Goal: Task Accomplishment & Management: Use online tool/utility

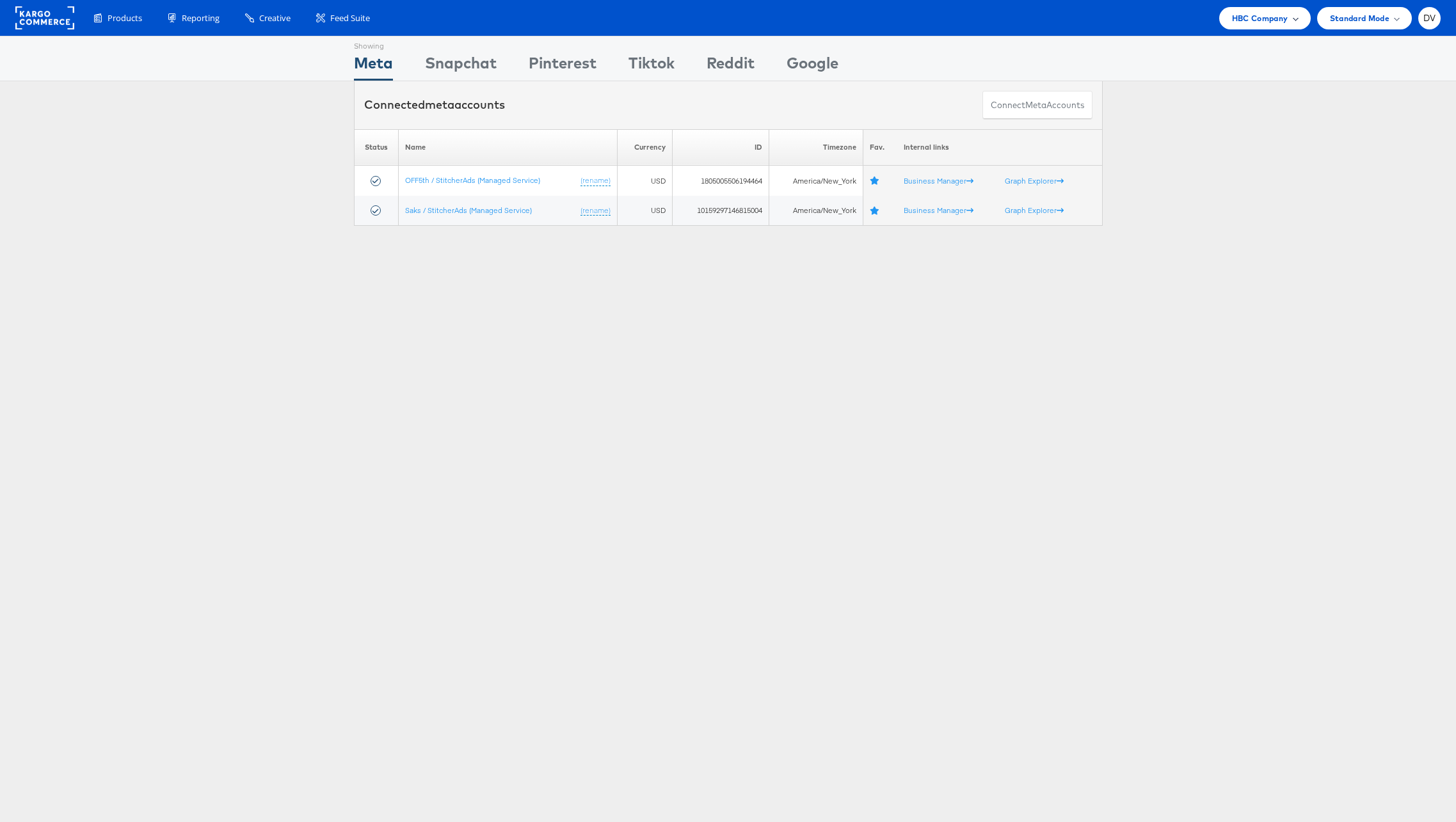
click at [1223, 23] on div "HBC Company" at bounding box center [1265, 18] width 92 height 23
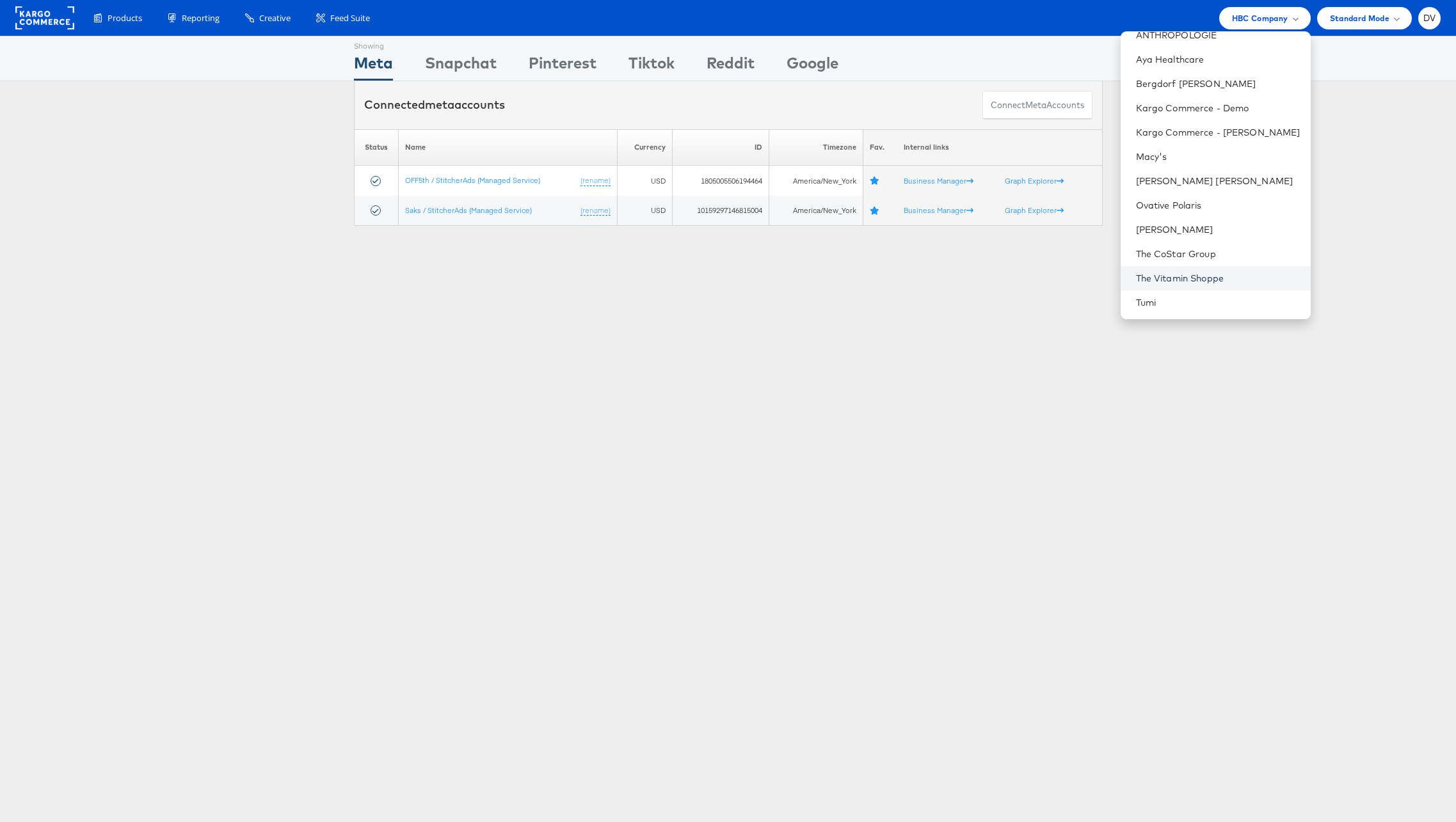
scroll to position [180, 0]
click at [1201, 252] on link "[PERSON_NAME] Sonoma, Inc." at bounding box center [1218, 256] width 164 height 13
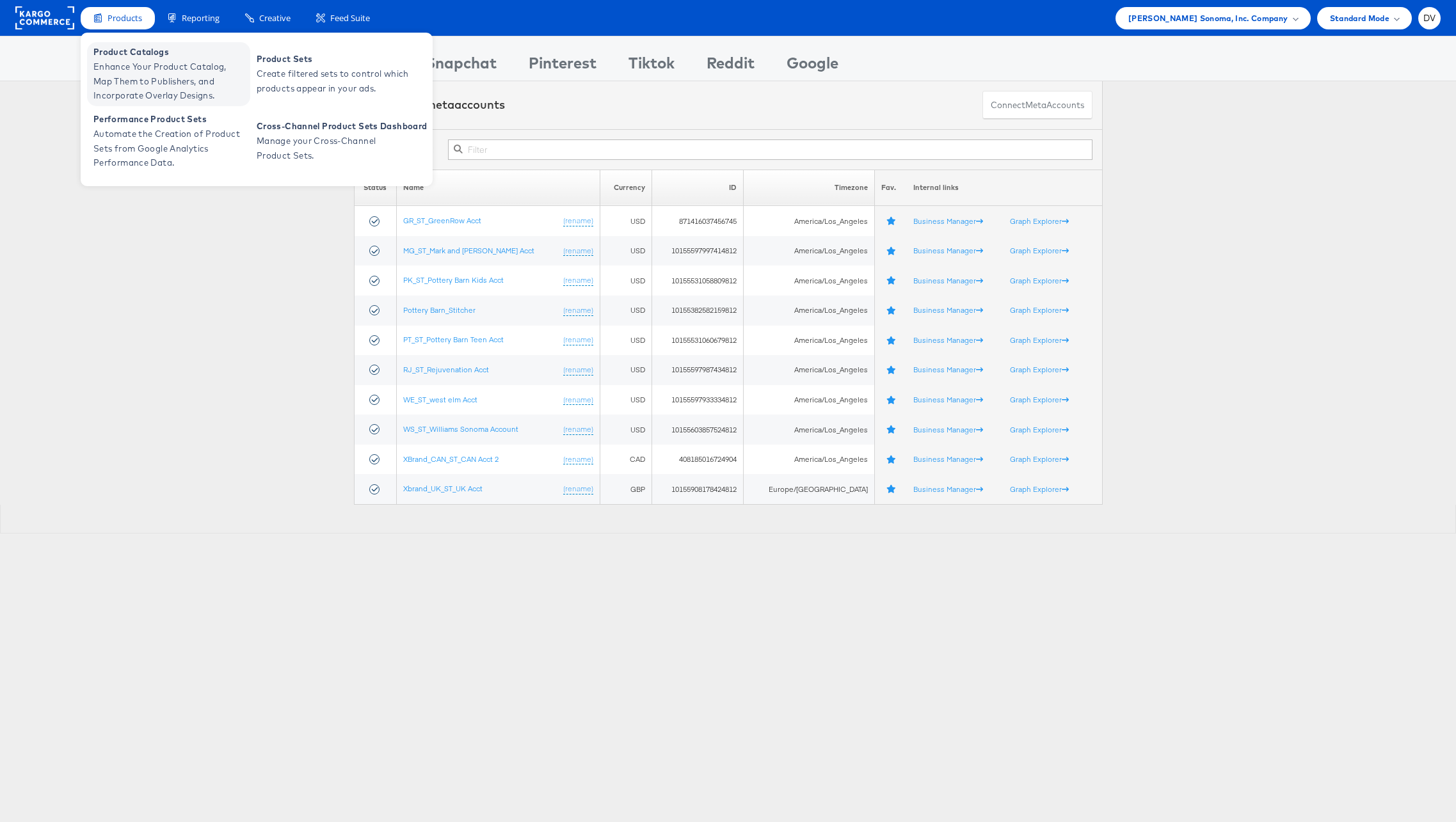
click at [124, 75] on span "Enhance Your Product Catalog, Map Them to Publishers, and Incorporate Overlay D…" at bounding box center [170, 81] width 154 height 43
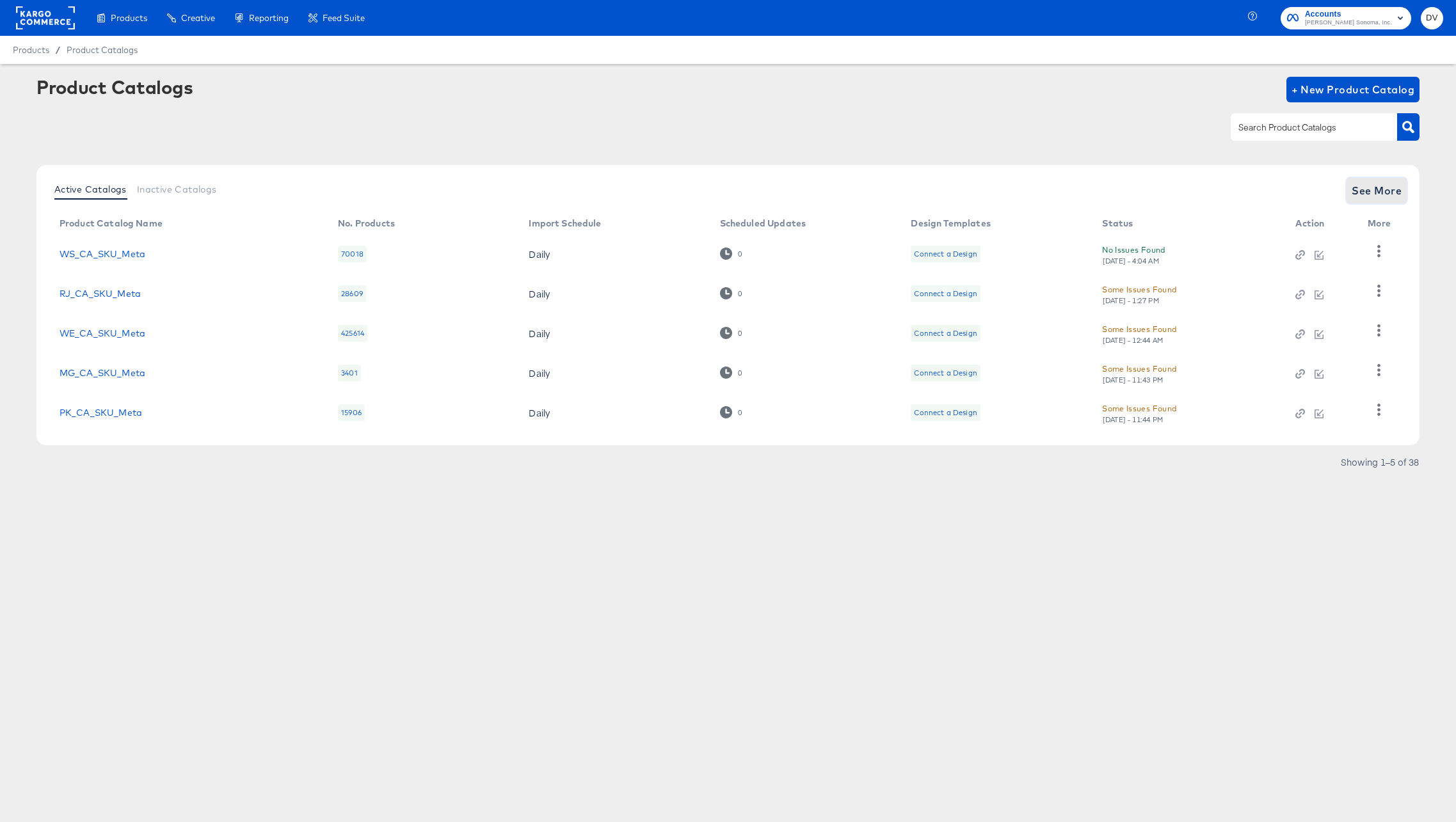
click at [1365, 189] on span "See More" at bounding box center [1376, 191] width 50 height 18
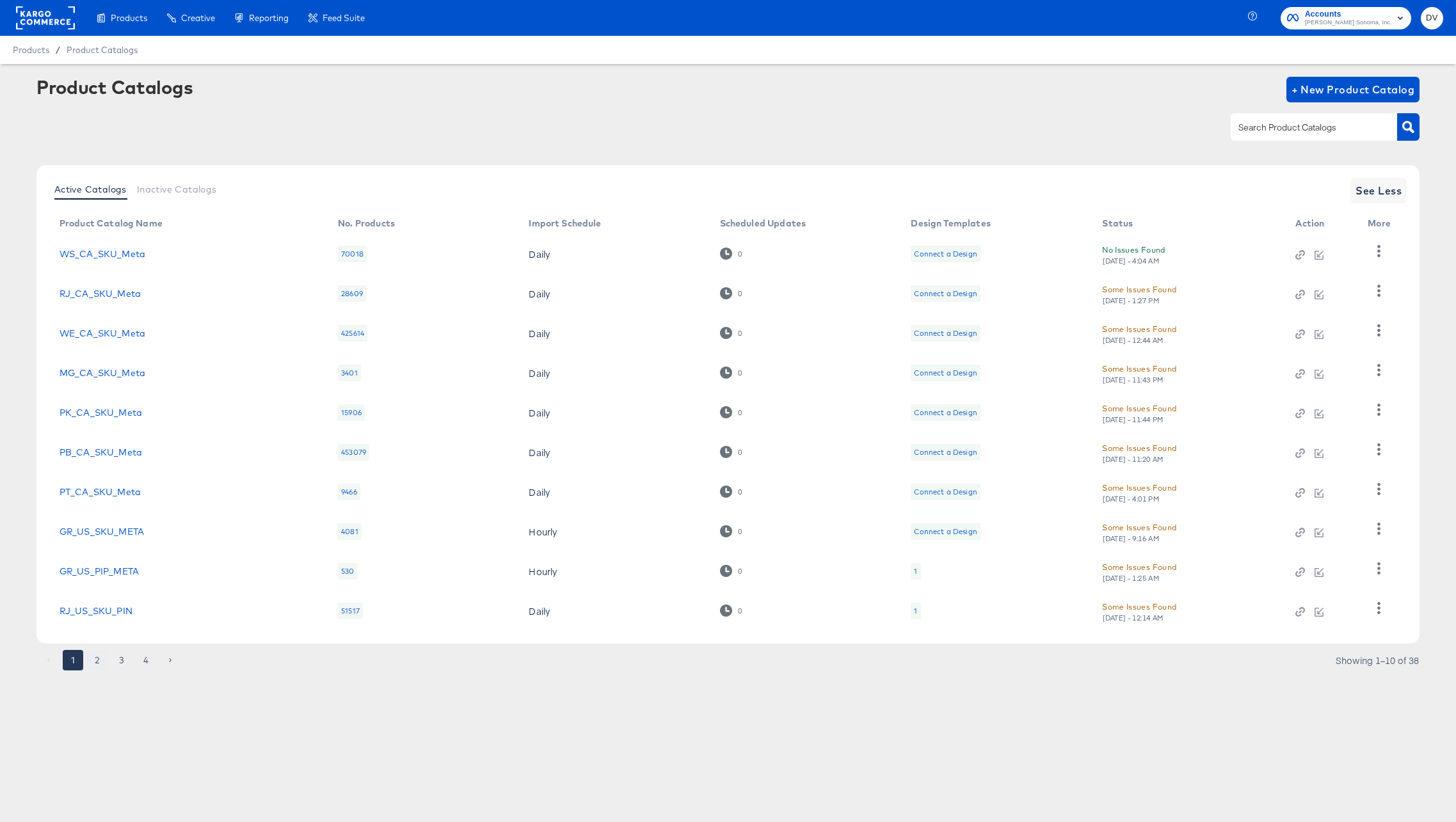
click at [96, 664] on button "2" at bounding box center [96, 661] width 21 height 21
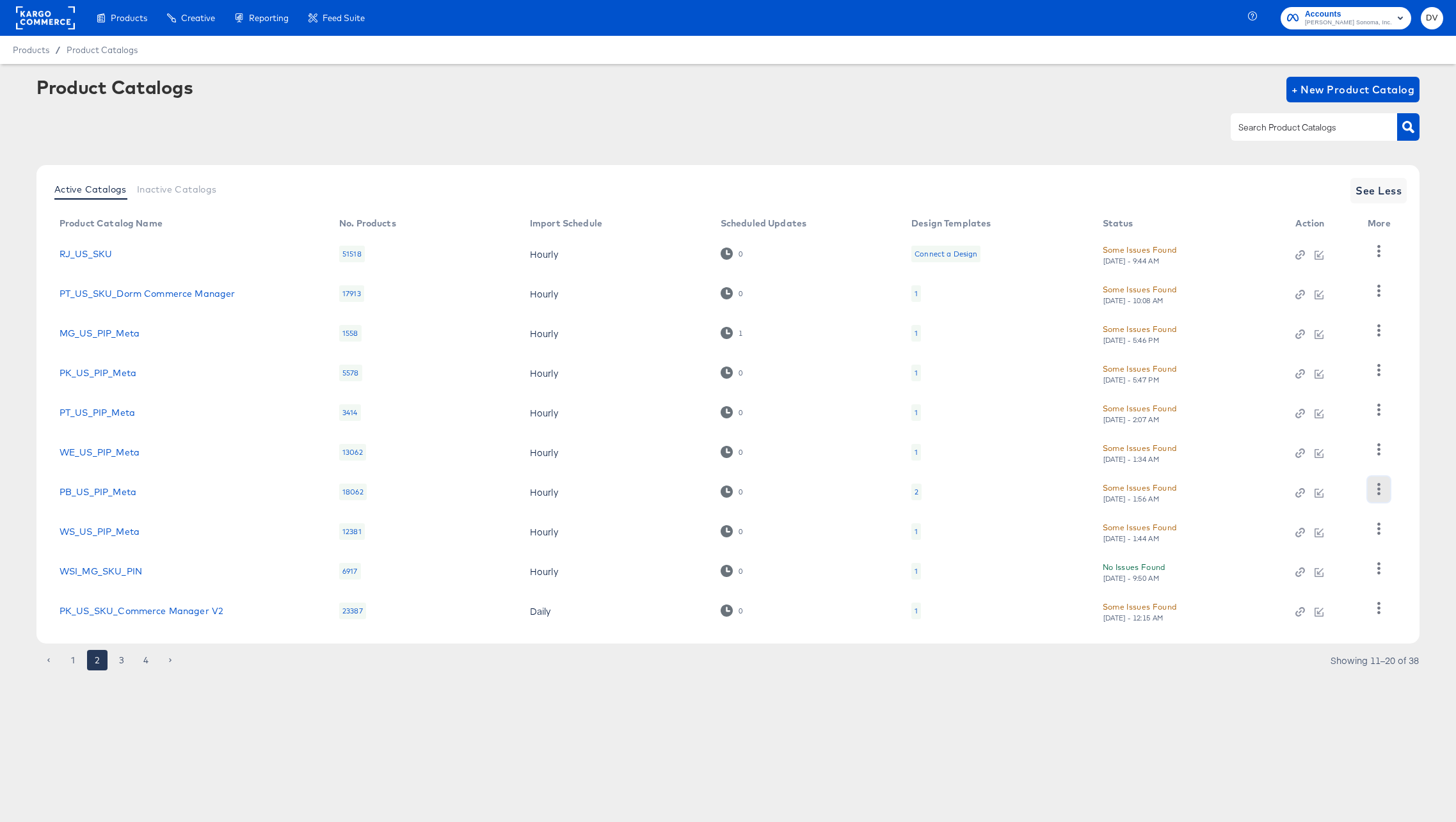
click at [1374, 493] on icon "button" at bounding box center [1379, 489] width 12 height 12
click at [1301, 409] on div "Business Manager" at bounding box center [1327, 405] width 128 height 21
click at [188, 185] on span "Inactive Catalogs" at bounding box center [176, 189] width 80 height 10
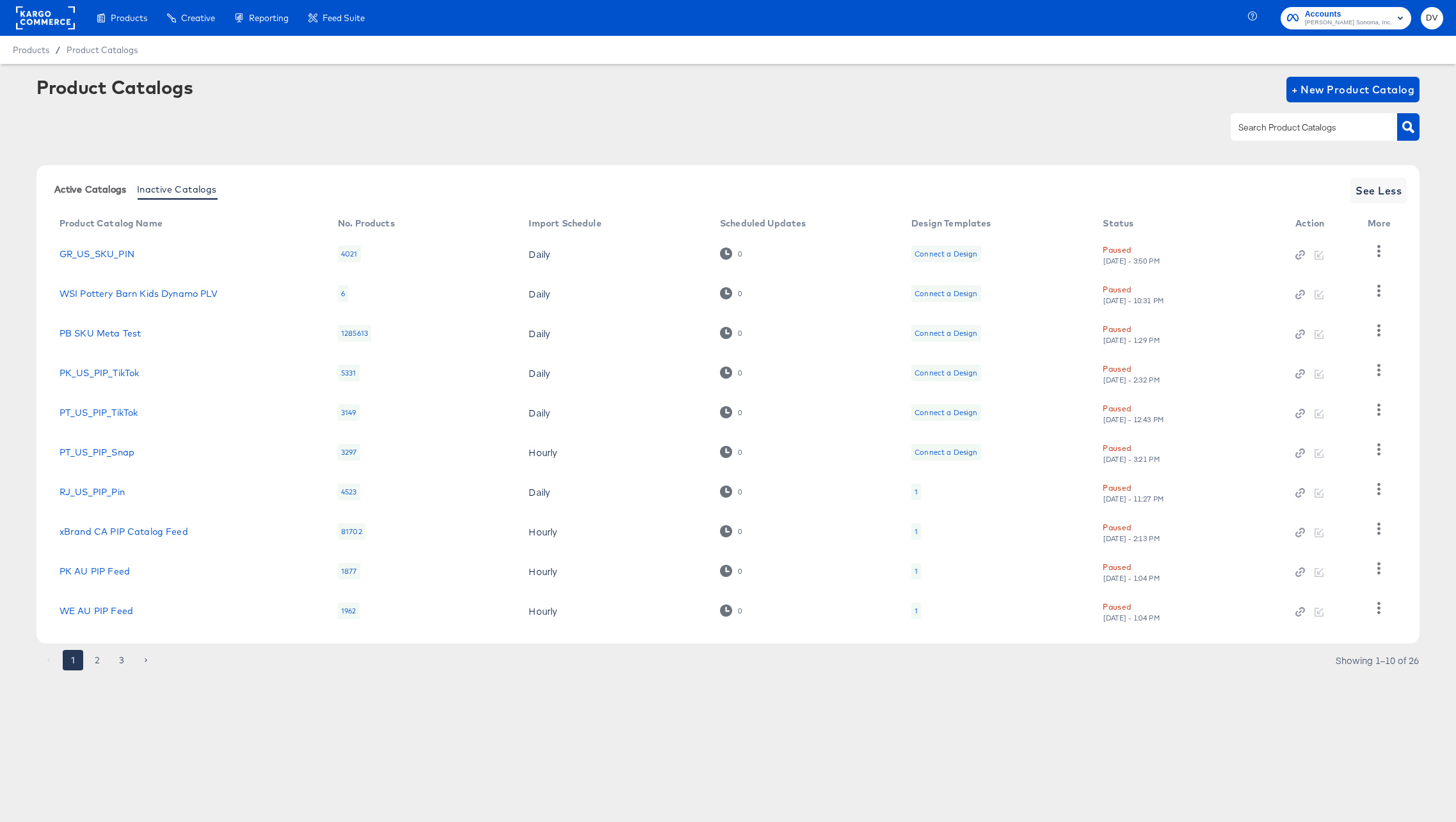
click at [69, 197] on button "Active Catalogs" at bounding box center [91, 188] width 83 height 21
click at [158, 187] on span "Inactive Catalogs" at bounding box center [176, 189] width 80 height 10
click at [122, 188] on span "Active Catalogs" at bounding box center [90, 189] width 72 height 10
click at [199, 194] on span "Inactive Catalogs" at bounding box center [176, 189] width 80 height 10
click at [1376, 372] on icon "button" at bounding box center [1379, 370] width 12 height 12
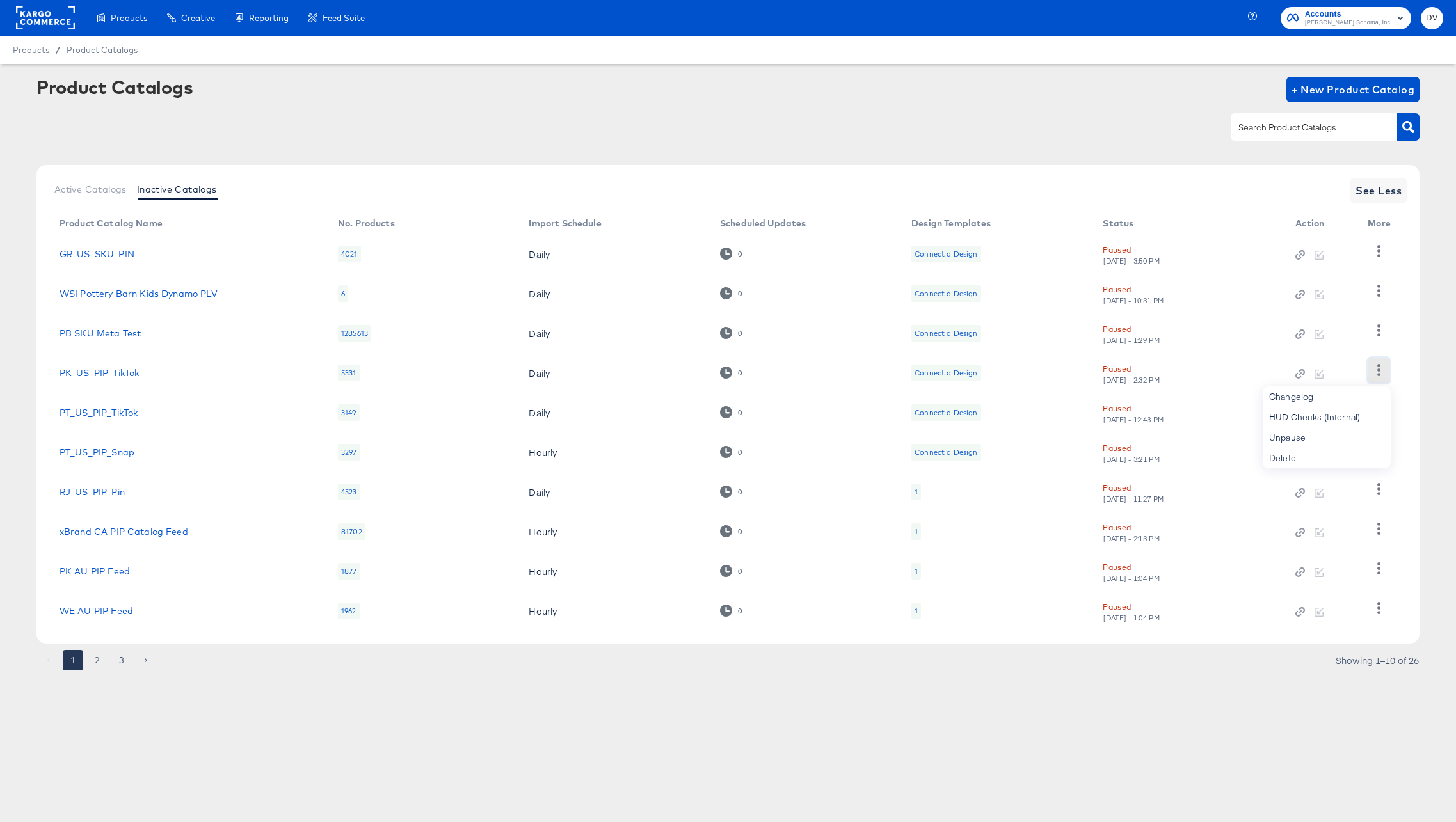
click at [1383, 371] on icon "button" at bounding box center [1379, 370] width 12 height 12
click at [1384, 414] on icon "button" at bounding box center [1379, 410] width 12 height 12
click at [1382, 414] on icon "button" at bounding box center [1379, 410] width 12 height 12
click at [1379, 466] on div at bounding box center [1378, 452] width 23 height 31
click at [101, 657] on button "2" at bounding box center [96, 661] width 21 height 21
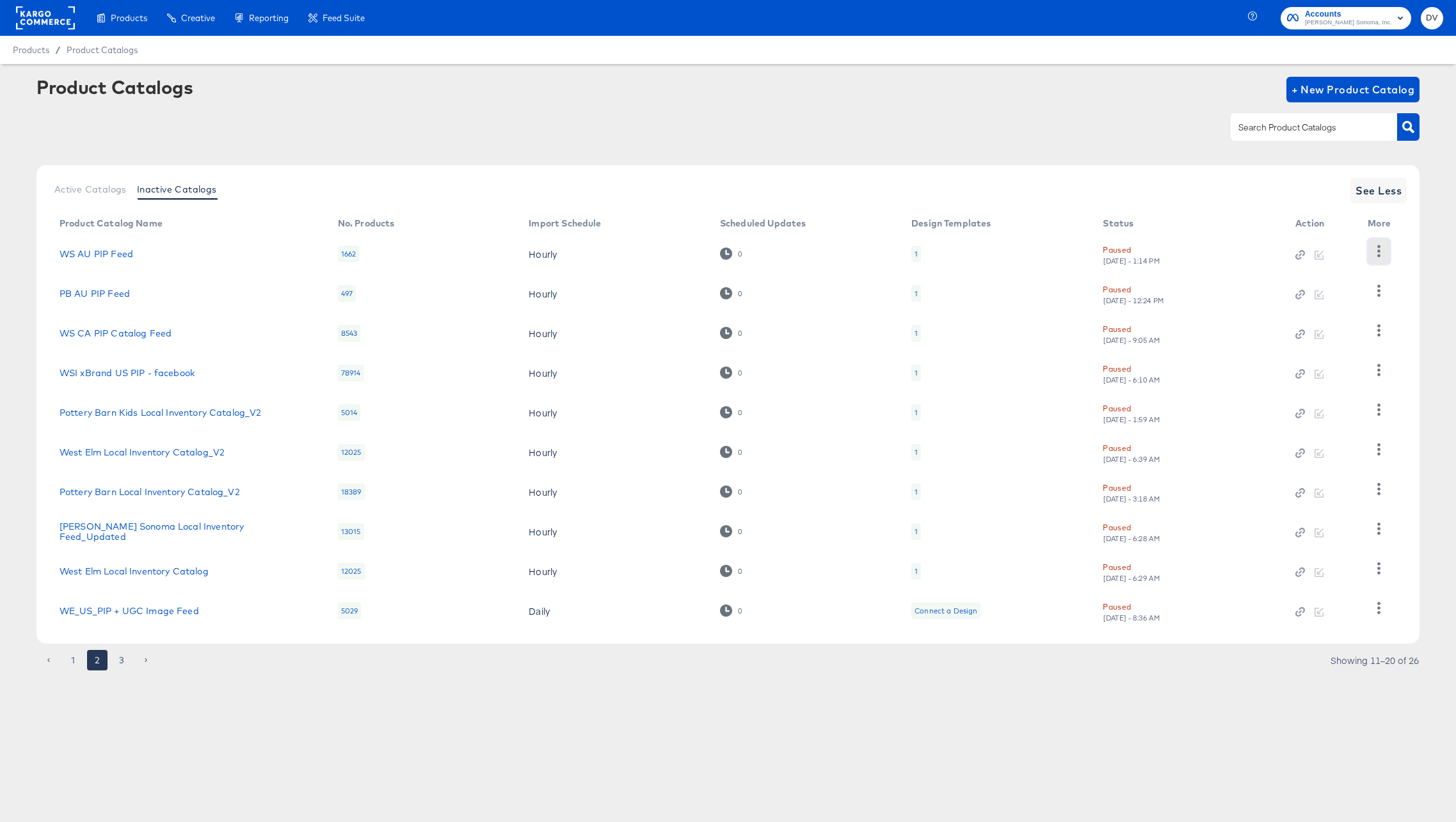
click at [1387, 249] on button "button" at bounding box center [1378, 252] width 23 height 26
click at [1386, 249] on button "button" at bounding box center [1378, 252] width 23 height 26
click at [1373, 565] on icon "button" at bounding box center [1379, 568] width 12 height 12
click at [1295, 526] on div "Unpause" at bounding box center [1327, 525] width 128 height 21
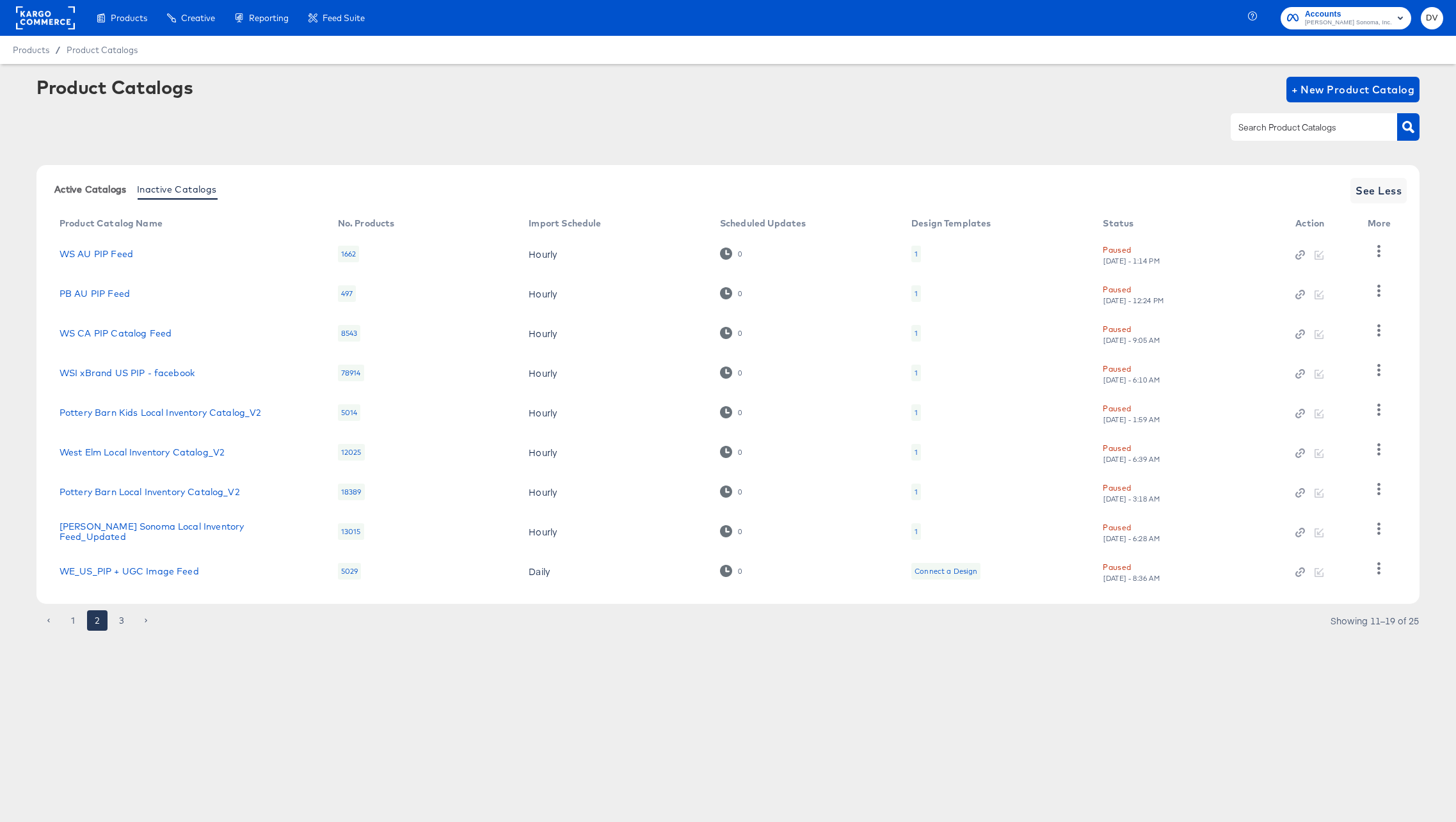
click at [63, 184] on span "Active Catalogs" at bounding box center [90, 189] width 72 height 10
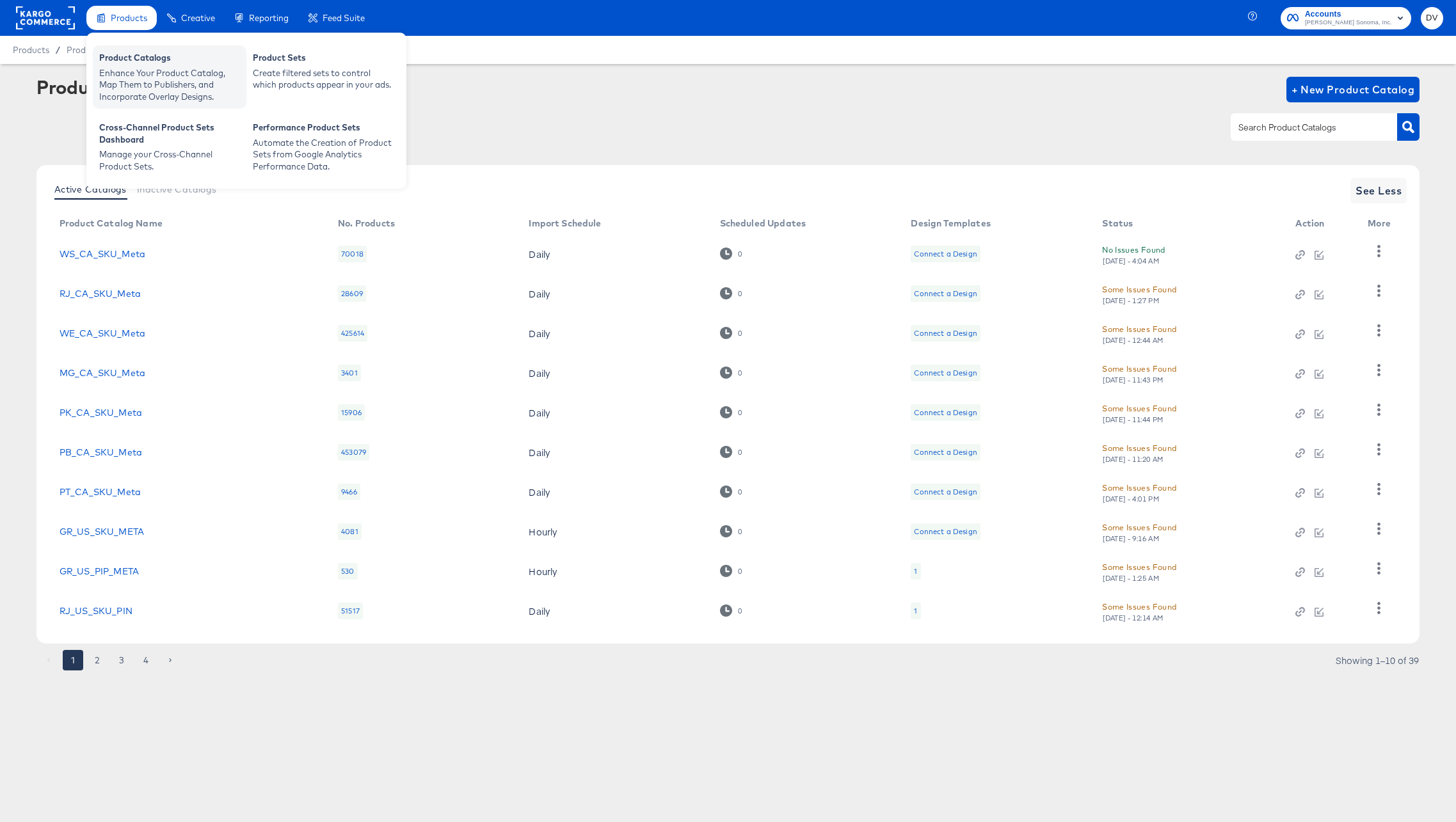
click at [129, 61] on div "Product Catalogs" at bounding box center [169, 60] width 141 height 16
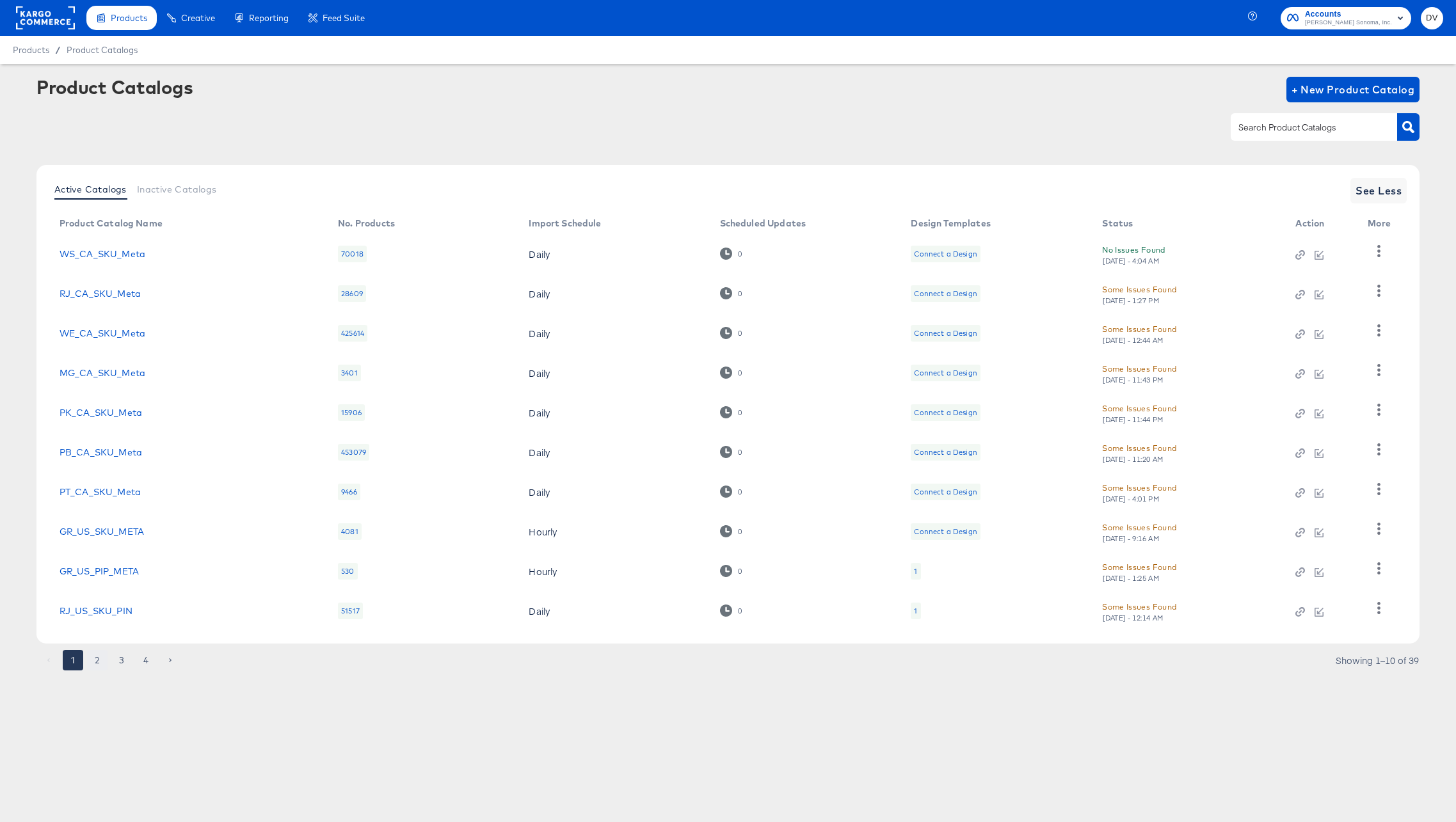
click at [94, 662] on button "2" at bounding box center [96, 661] width 21 height 21
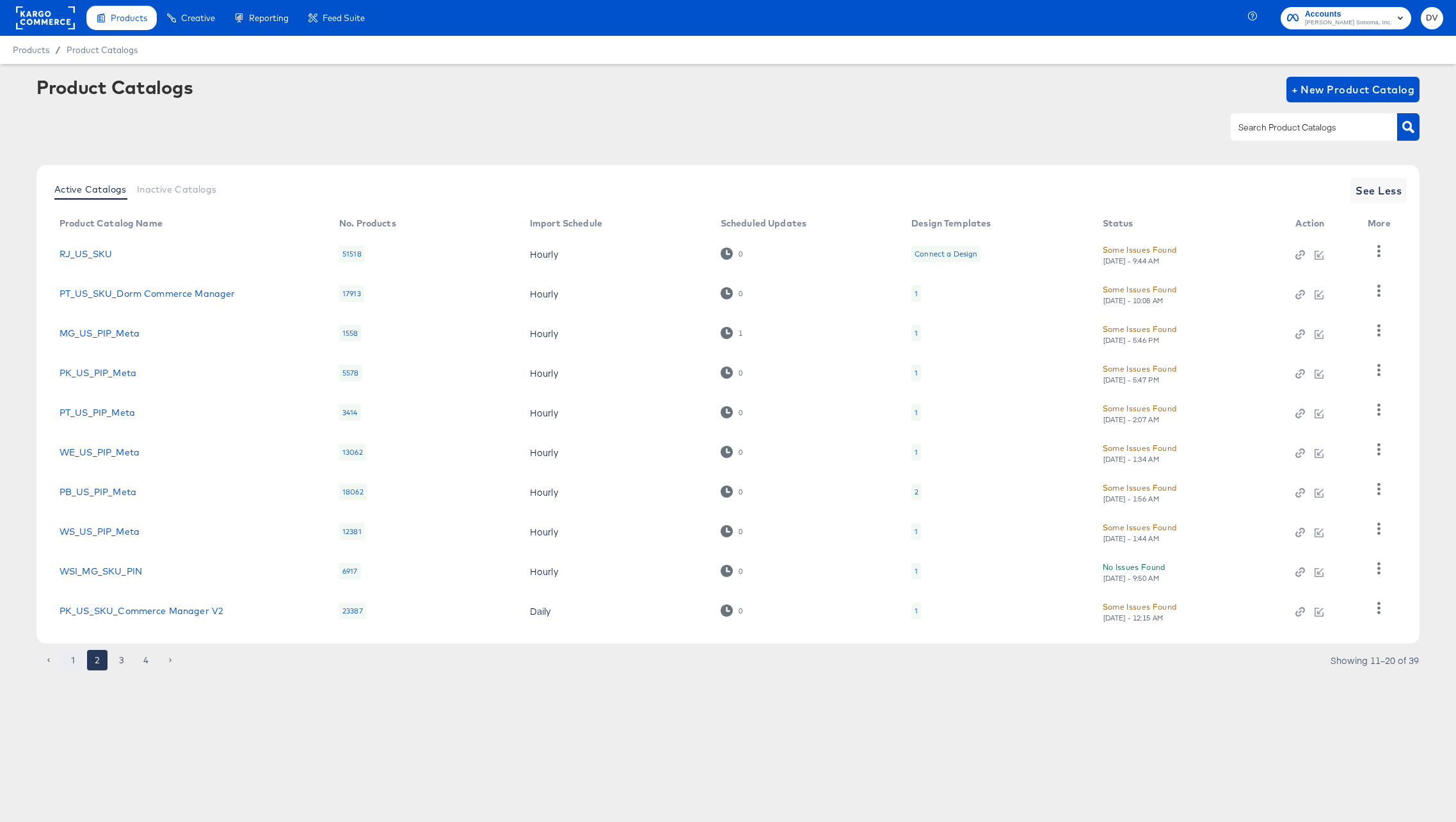
click at [76, 666] on button "1" at bounding box center [73, 661] width 21 height 21
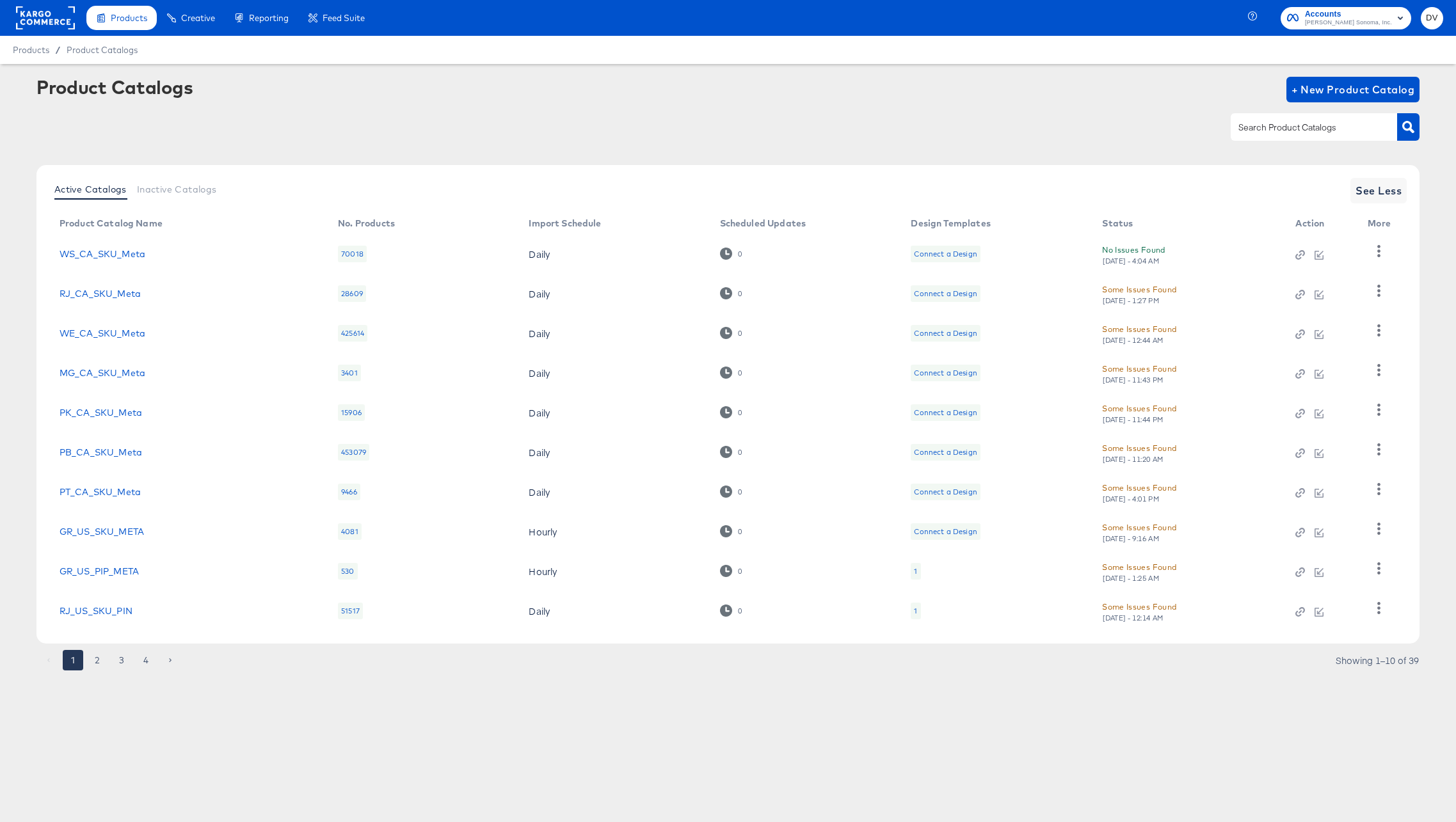
click at [1295, 135] on input "text" at bounding box center [1303, 127] width 136 height 15
type input "local"
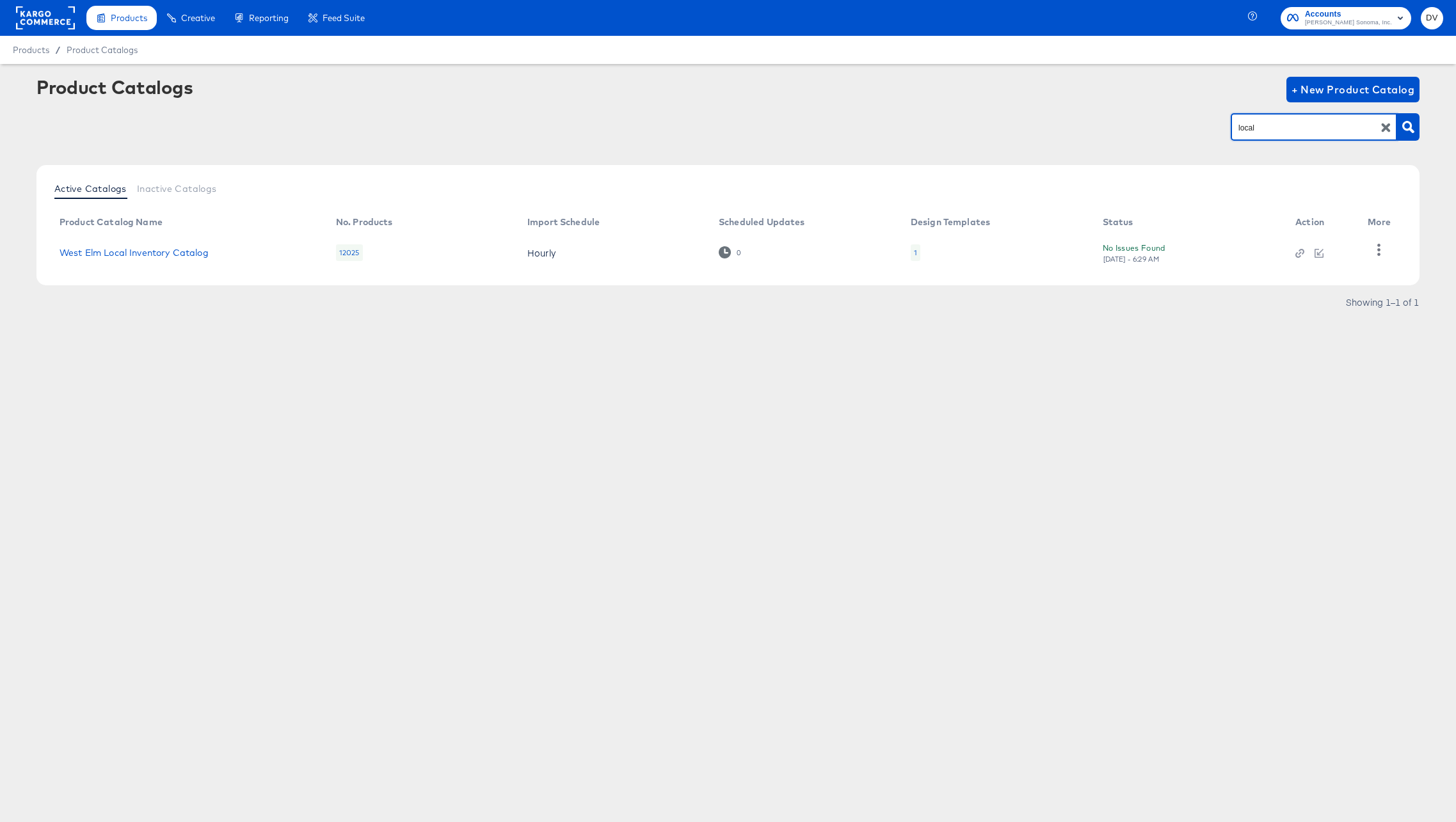
click at [1253, 364] on div "Product Catalogs + New Product Catalog local Active Catalogs Inactive Catalogs …" at bounding box center [728, 223] width 1456 height 320
click at [1379, 253] on icon "button" at bounding box center [1378, 250] width 3 height 12
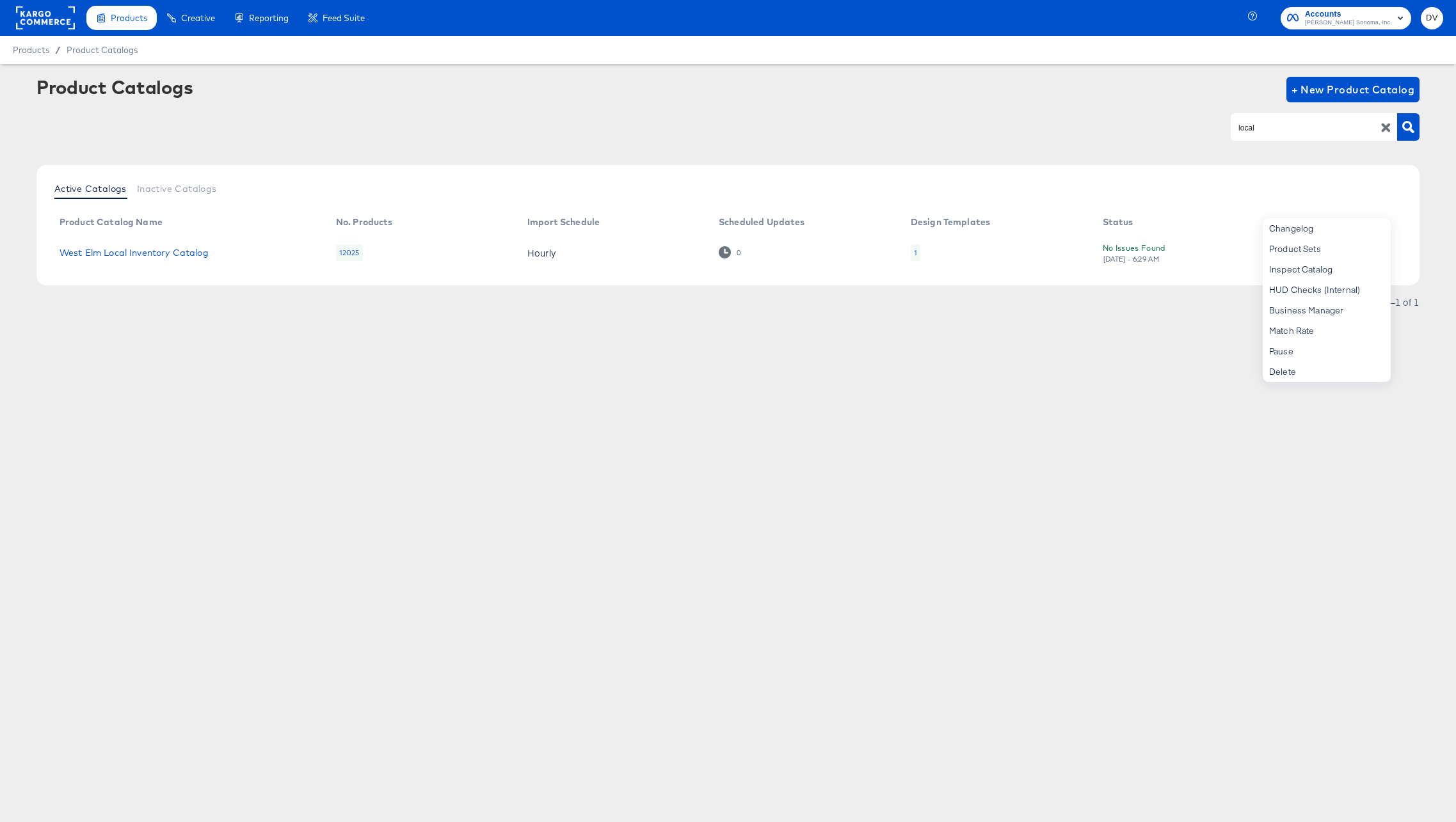
click at [1115, 480] on div "Products Products Product Catalogs Enhance Your Product Catalog, Map Them to Pu…" at bounding box center [728, 411] width 1456 height 822
click at [1385, 254] on button "button" at bounding box center [1378, 250] width 23 height 26
click at [838, 372] on div "Product Catalogs + New Product Catalog local Active Catalogs Inactive Catalogs …" at bounding box center [728, 223] width 1456 height 320
click at [155, 248] on link "West Elm Local Inventory Catalog" at bounding box center [133, 253] width 149 height 10
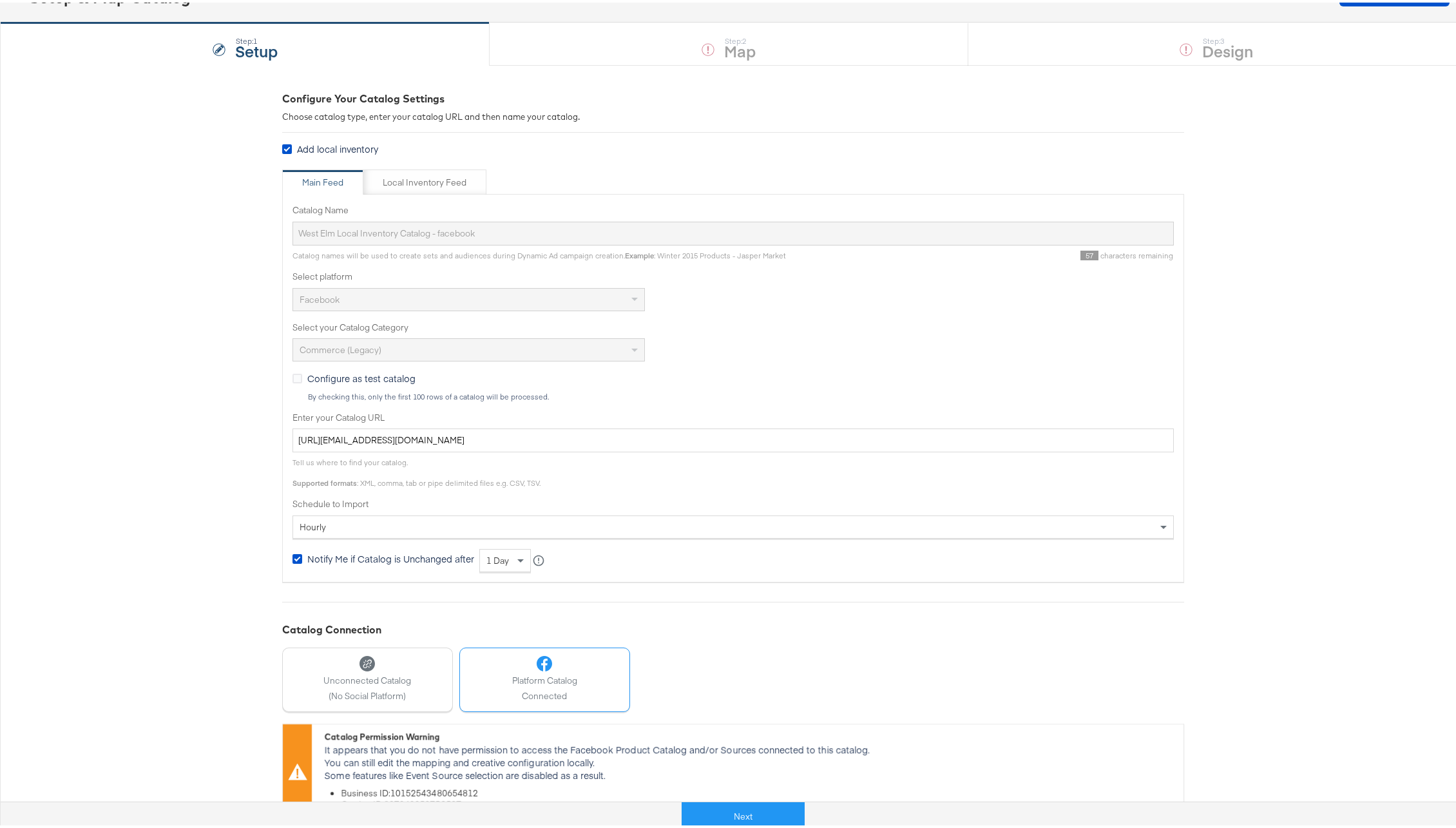
scroll to position [130, 0]
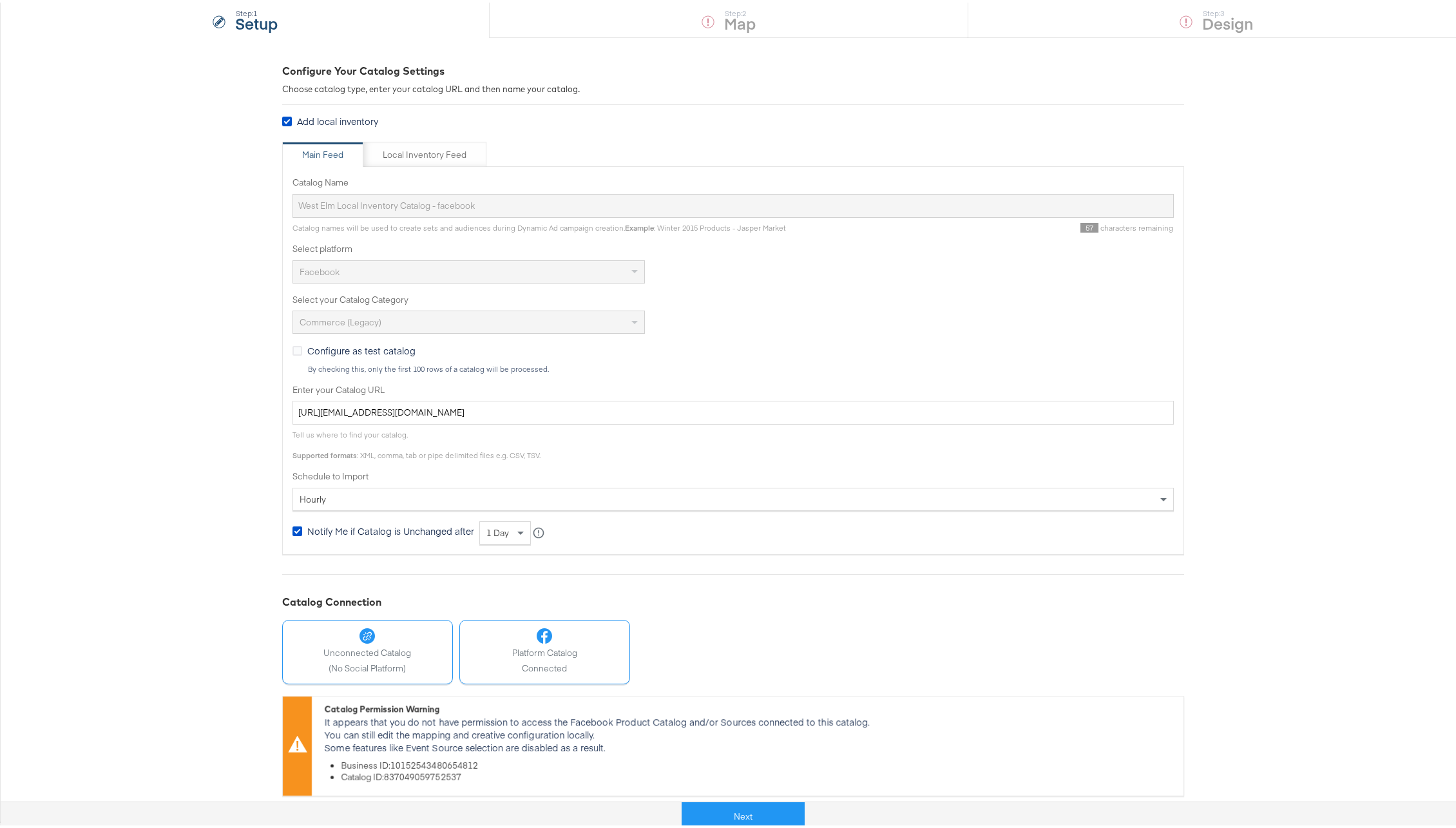
click at [344, 660] on span "(No Social Platform)" at bounding box center [367, 666] width 87 height 12
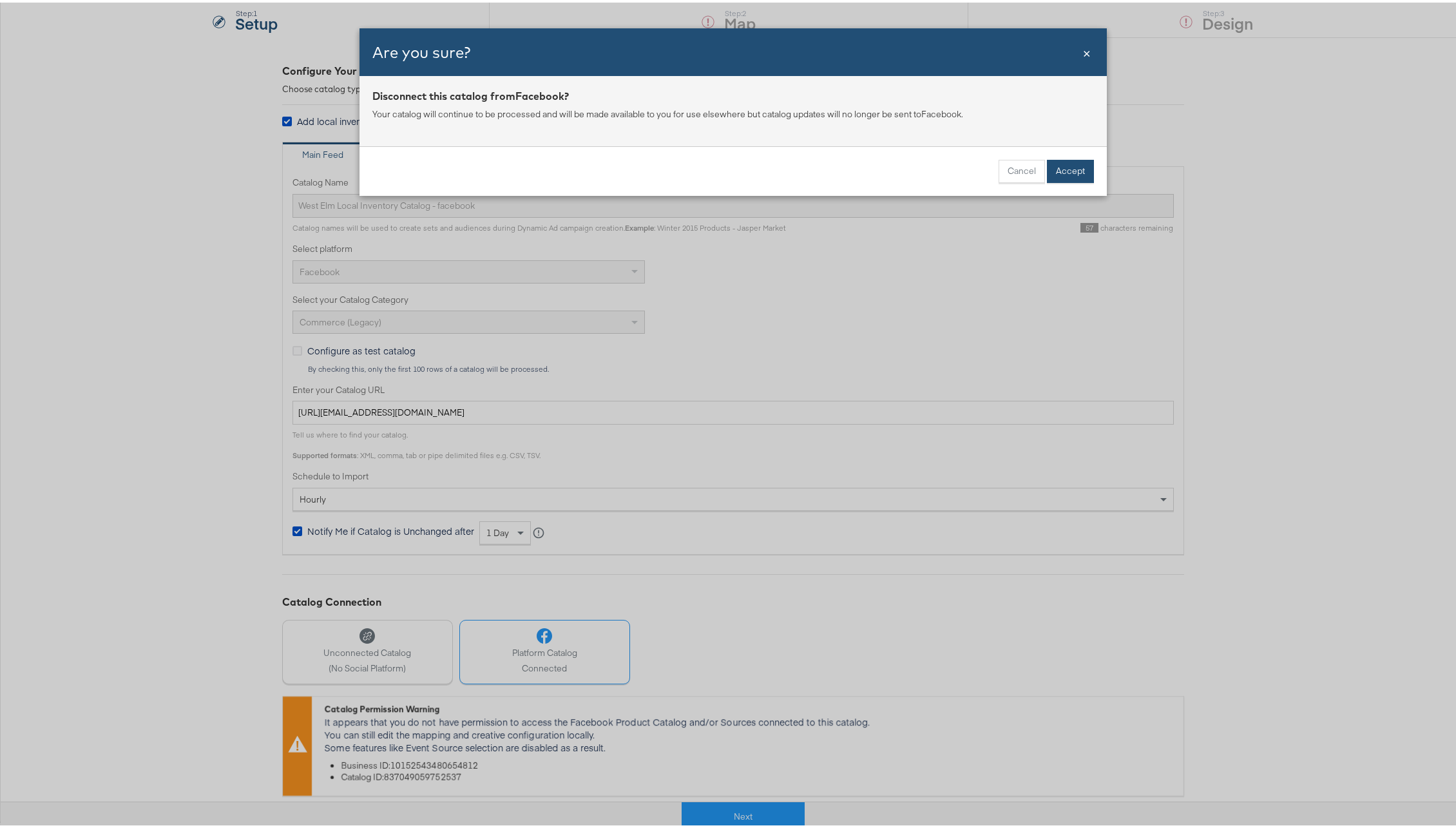
click at [1062, 176] on button "Accept" at bounding box center [1069, 169] width 47 height 23
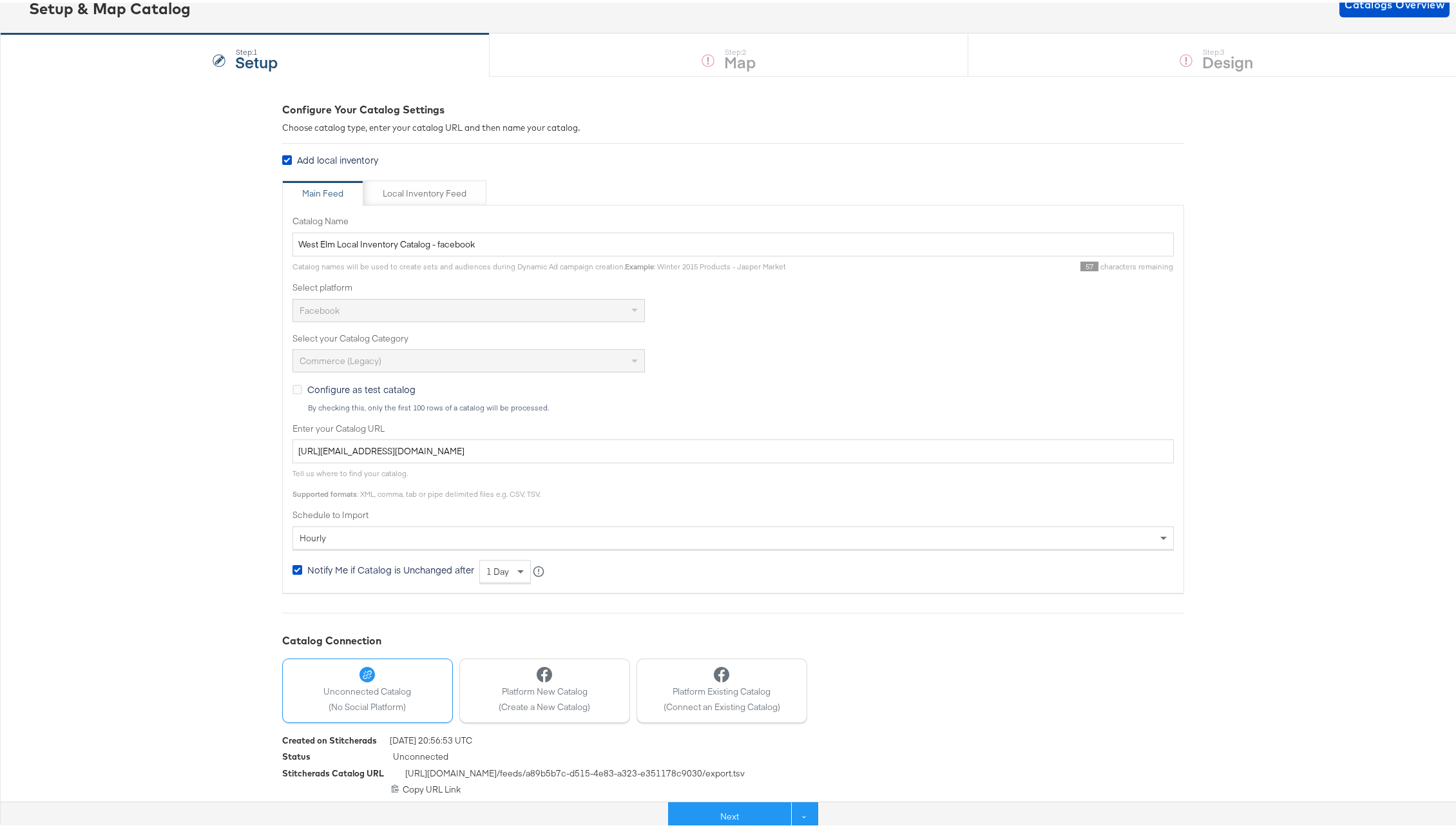
scroll to position [91, 0]
click at [752, 804] on button "Next" at bounding box center [729, 814] width 123 height 29
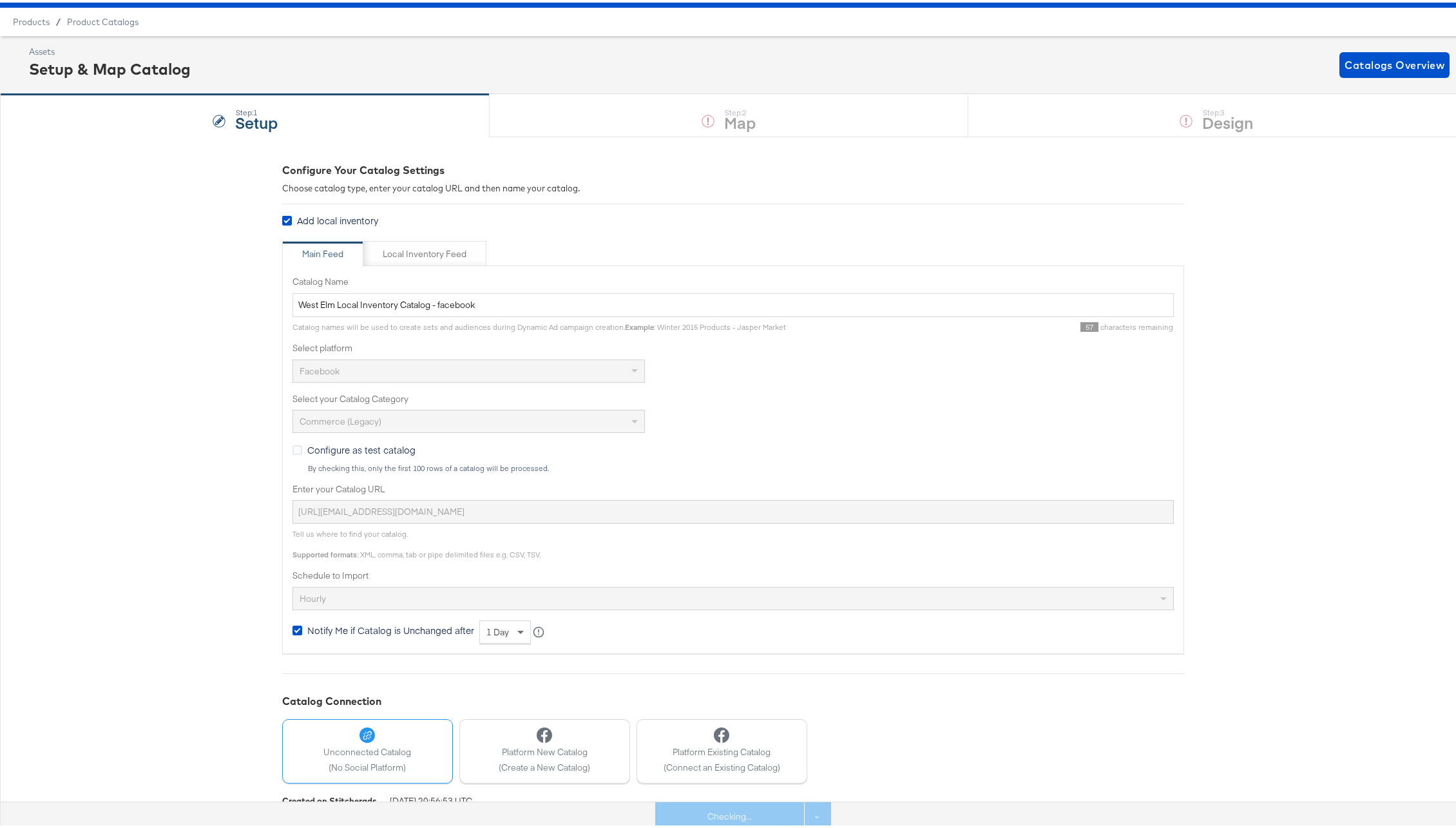
scroll to position [0, 0]
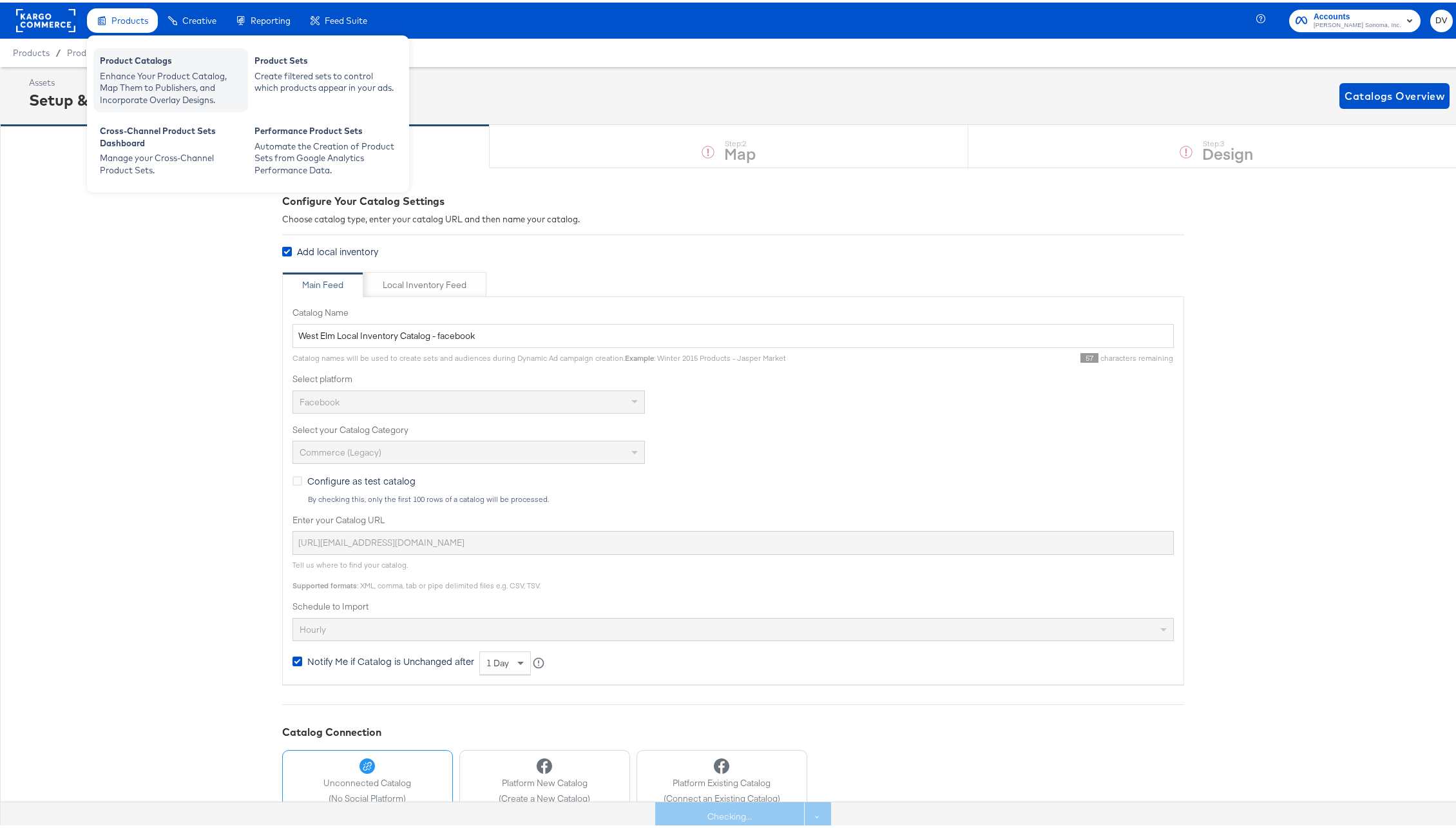
click at [142, 65] on div "Product Catalogs" at bounding box center [170, 60] width 142 height 16
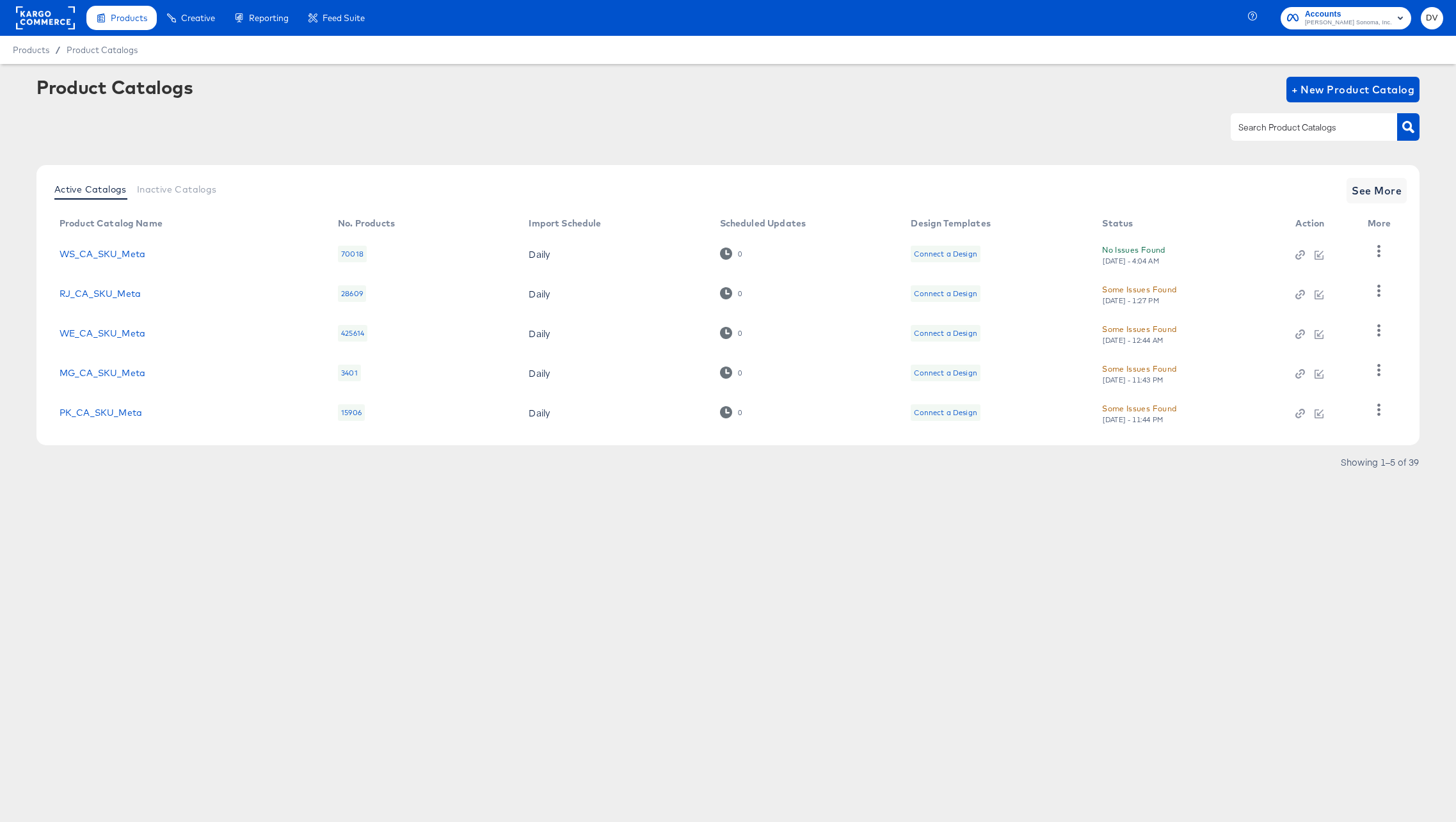
click at [1243, 129] on input "text" at bounding box center [1303, 127] width 136 height 15
type input "UK"
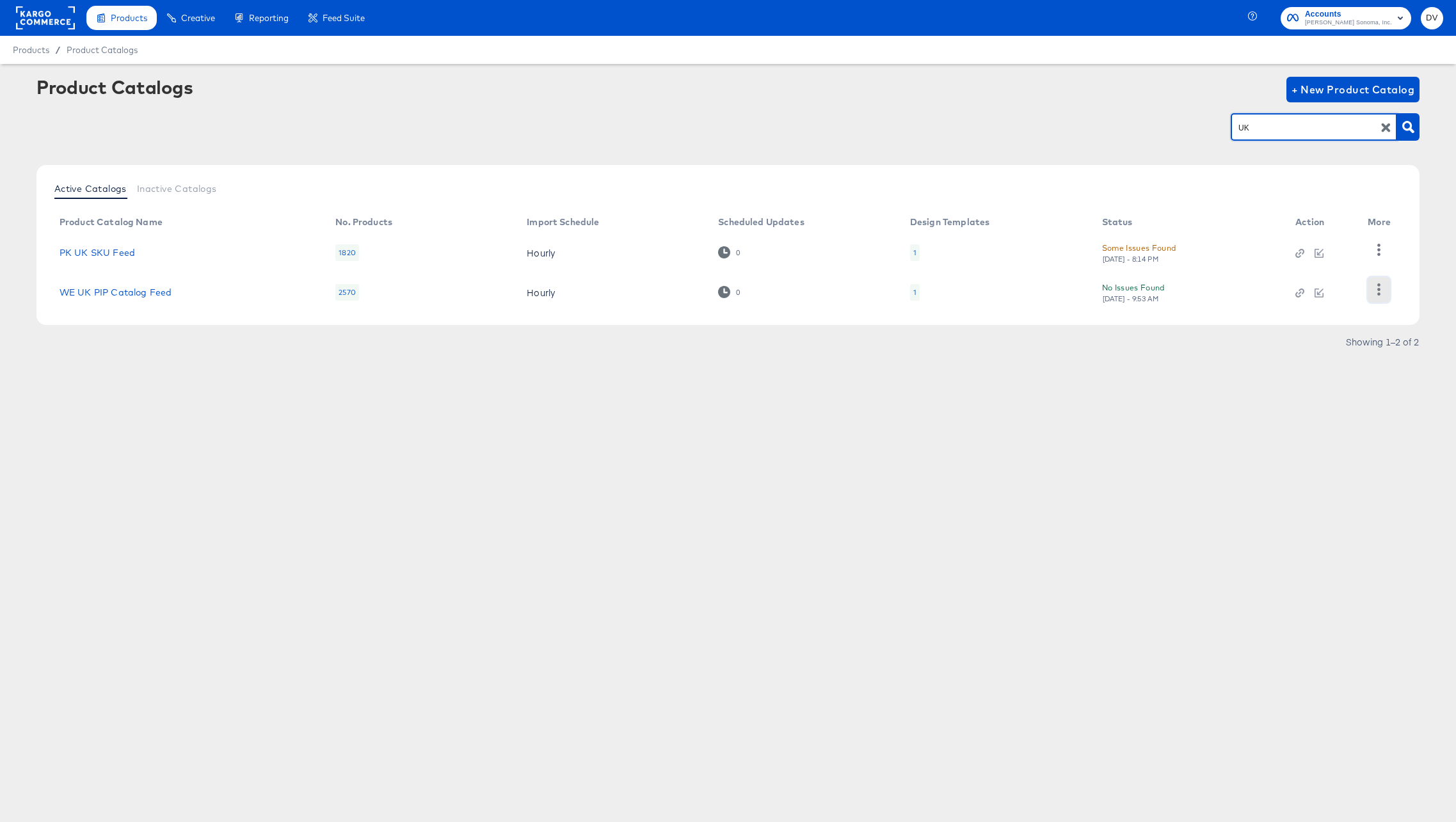
click at [1373, 285] on icon "button" at bounding box center [1379, 289] width 12 height 12
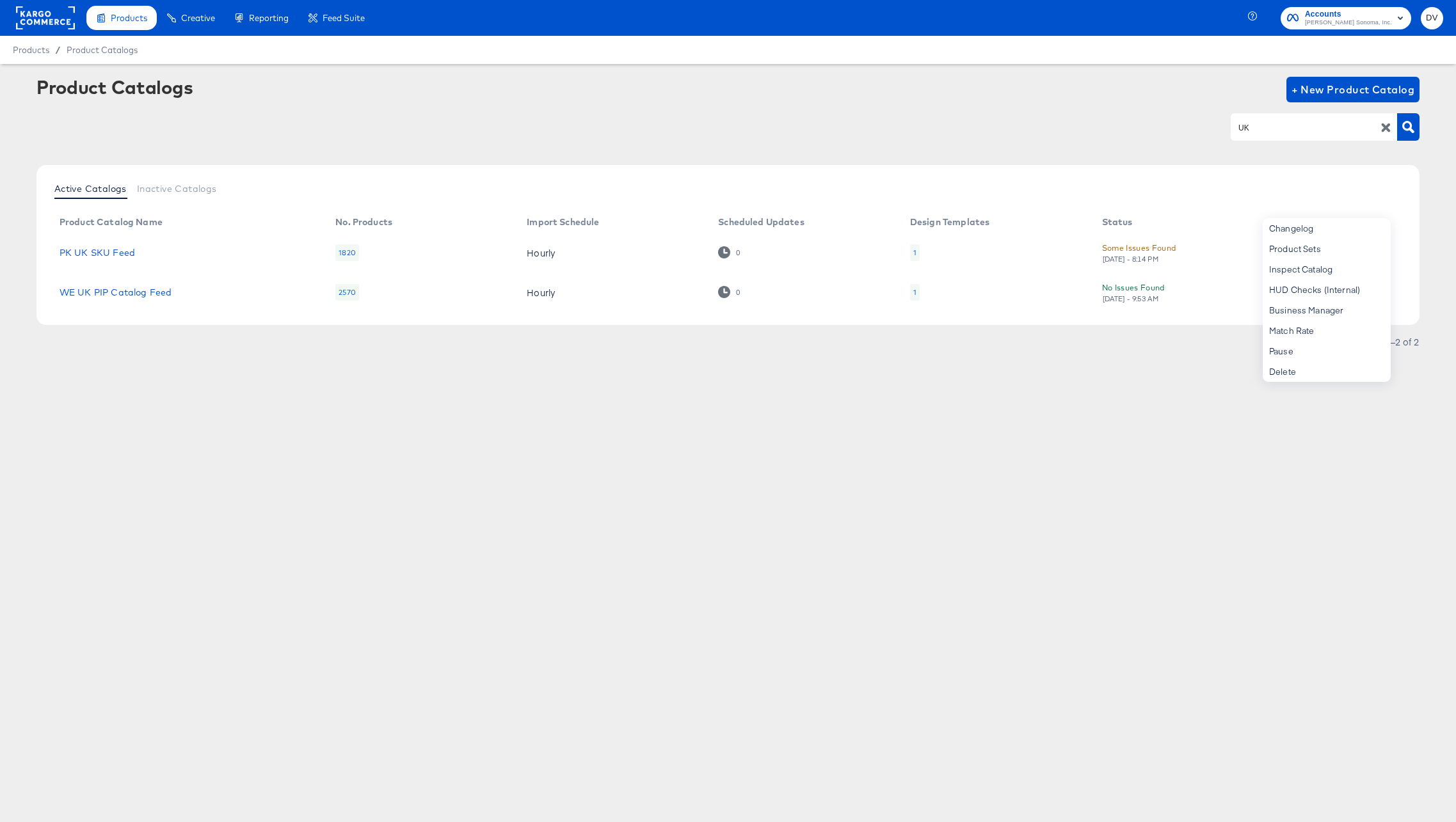
click at [818, 460] on div "Products Creative Reporting Feed Suite Accounts Williams Sonoma, Inc. DV Produc…" at bounding box center [728, 411] width 1456 height 822
click at [1374, 286] on icon "button" at bounding box center [1379, 289] width 12 height 12
click at [1338, 316] on div "Business Manager" at bounding box center [1327, 310] width 128 height 21
click at [992, 490] on div "Products Creative Reporting Feed Suite Accounts Williams Sonoma, Inc. DV Produc…" at bounding box center [728, 411] width 1456 height 822
click at [152, 293] on link "WE UK PIP Catalog Feed" at bounding box center [115, 292] width 112 height 10
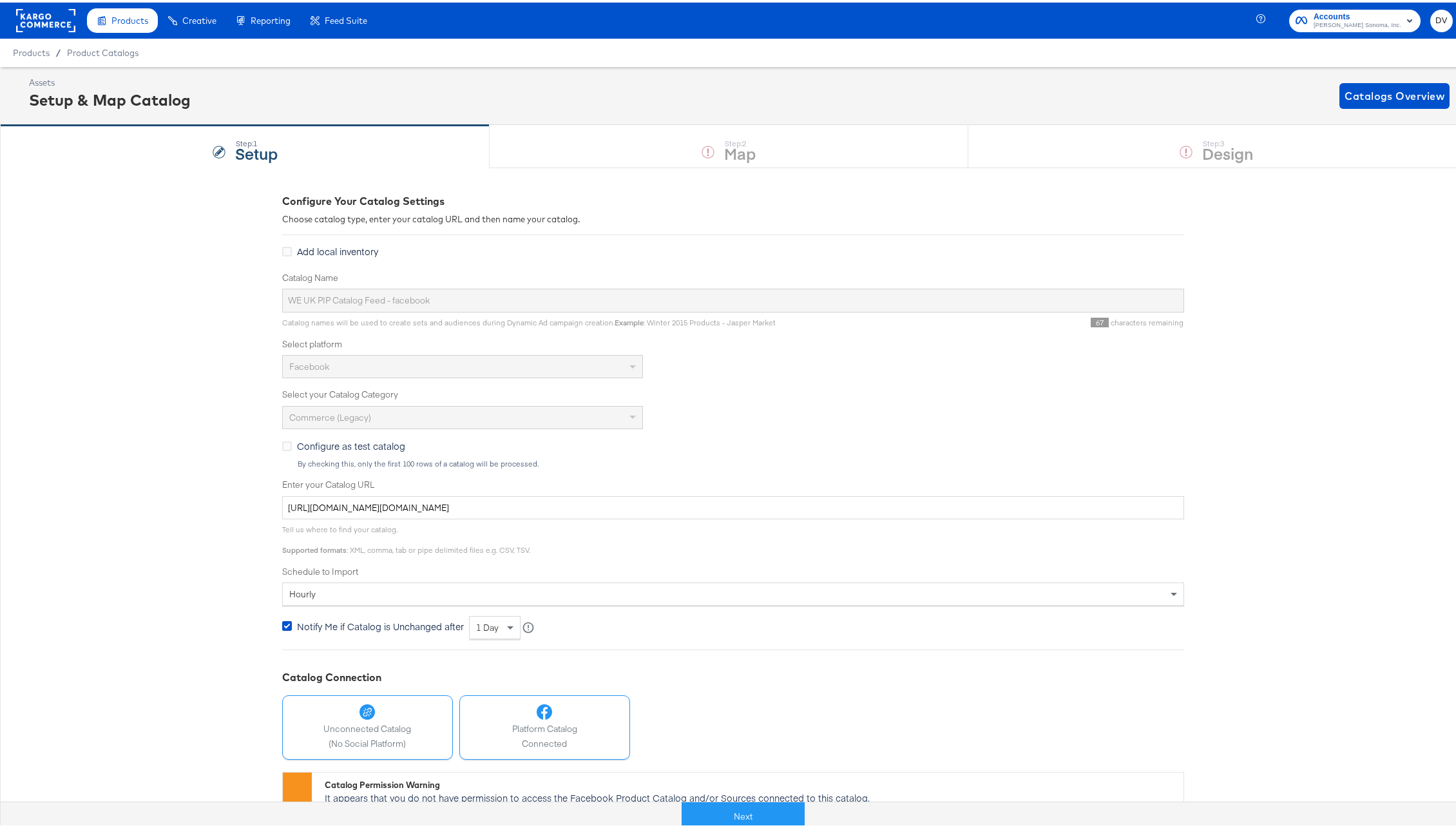
click at [369, 710] on icon at bounding box center [368, 710] width 16 height 16
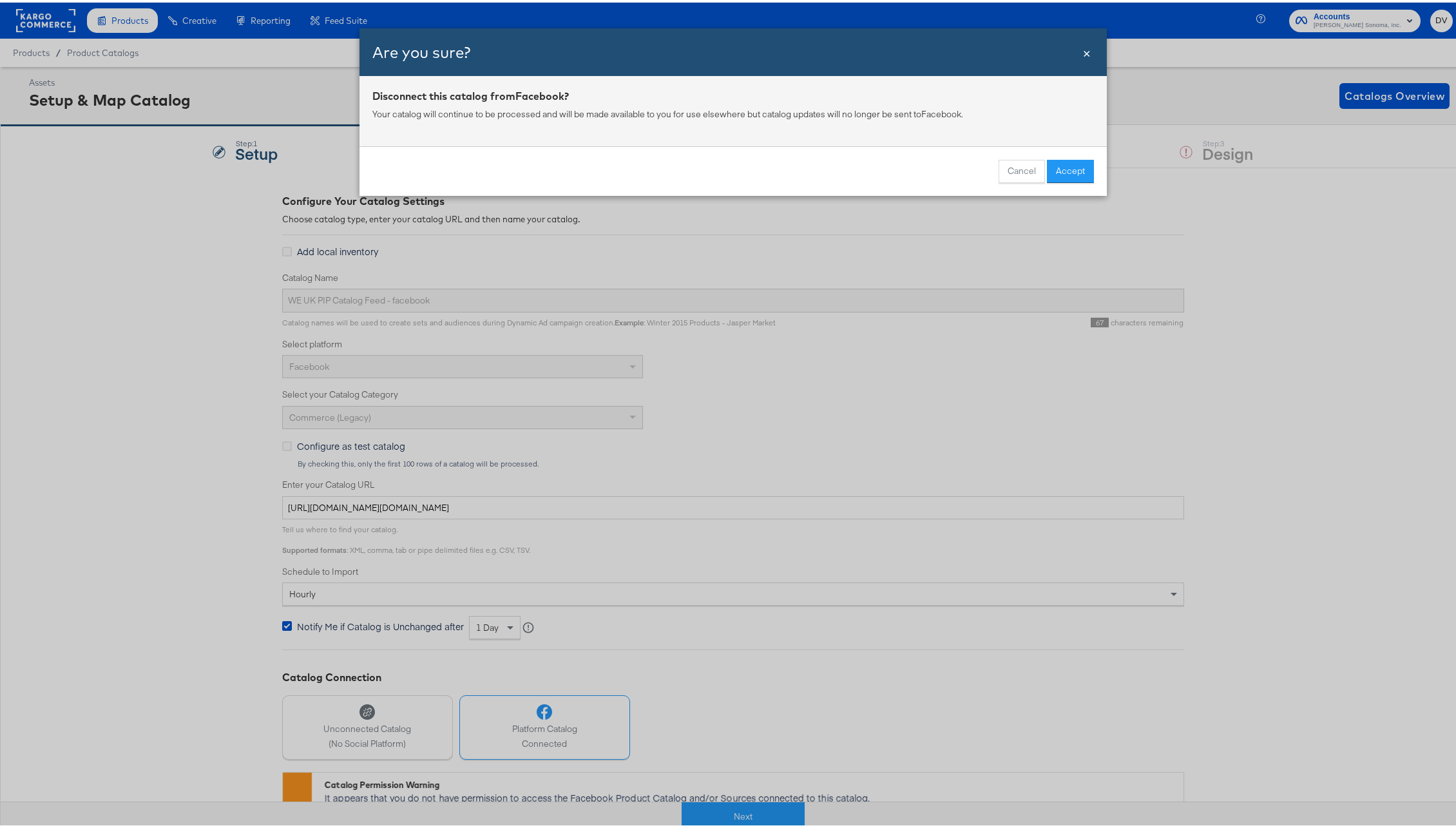
click at [1076, 156] on div "Cancel Accept" at bounding box center [733, 169] width 747 height 50
click at [1072, 172] on button "Accept" at bounding box center [1069, 169] width 47 height 23
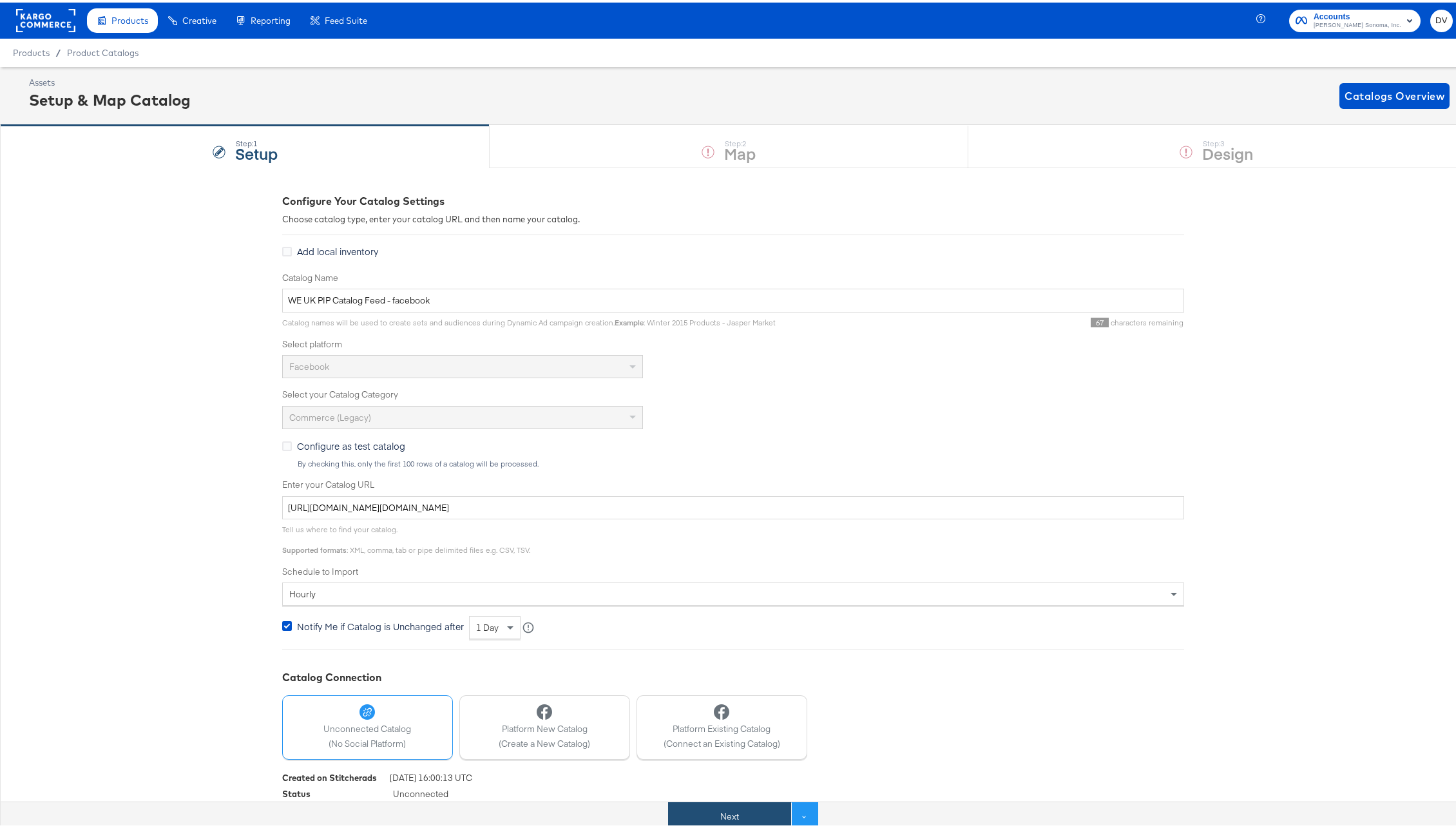
click at [723, 812] on button "Next" at bounding box center [729, 814] width 123 height 29
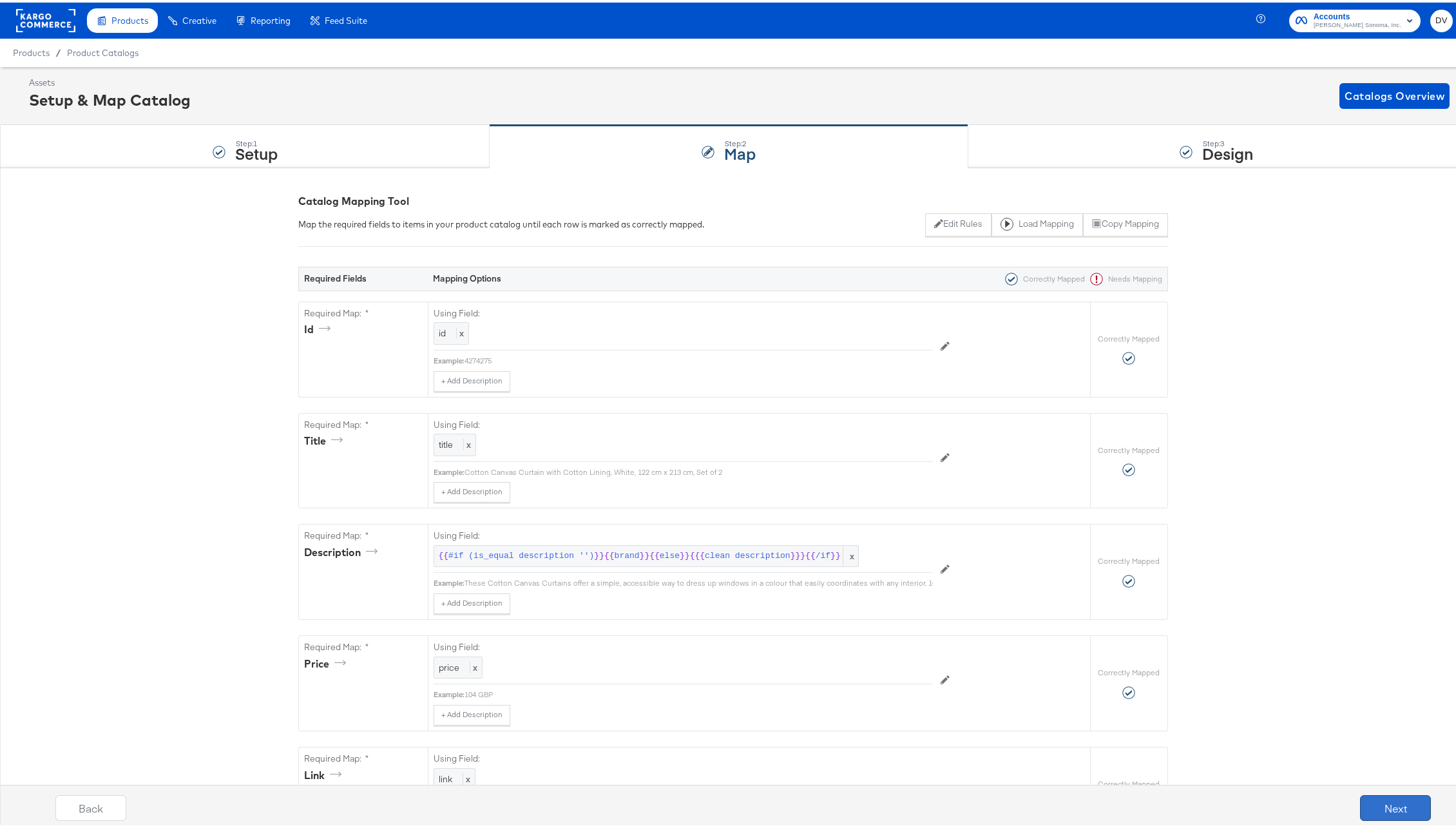
click at [1377, 812] on button "Next" at bounding box center [1396, 806] width 71 height 26
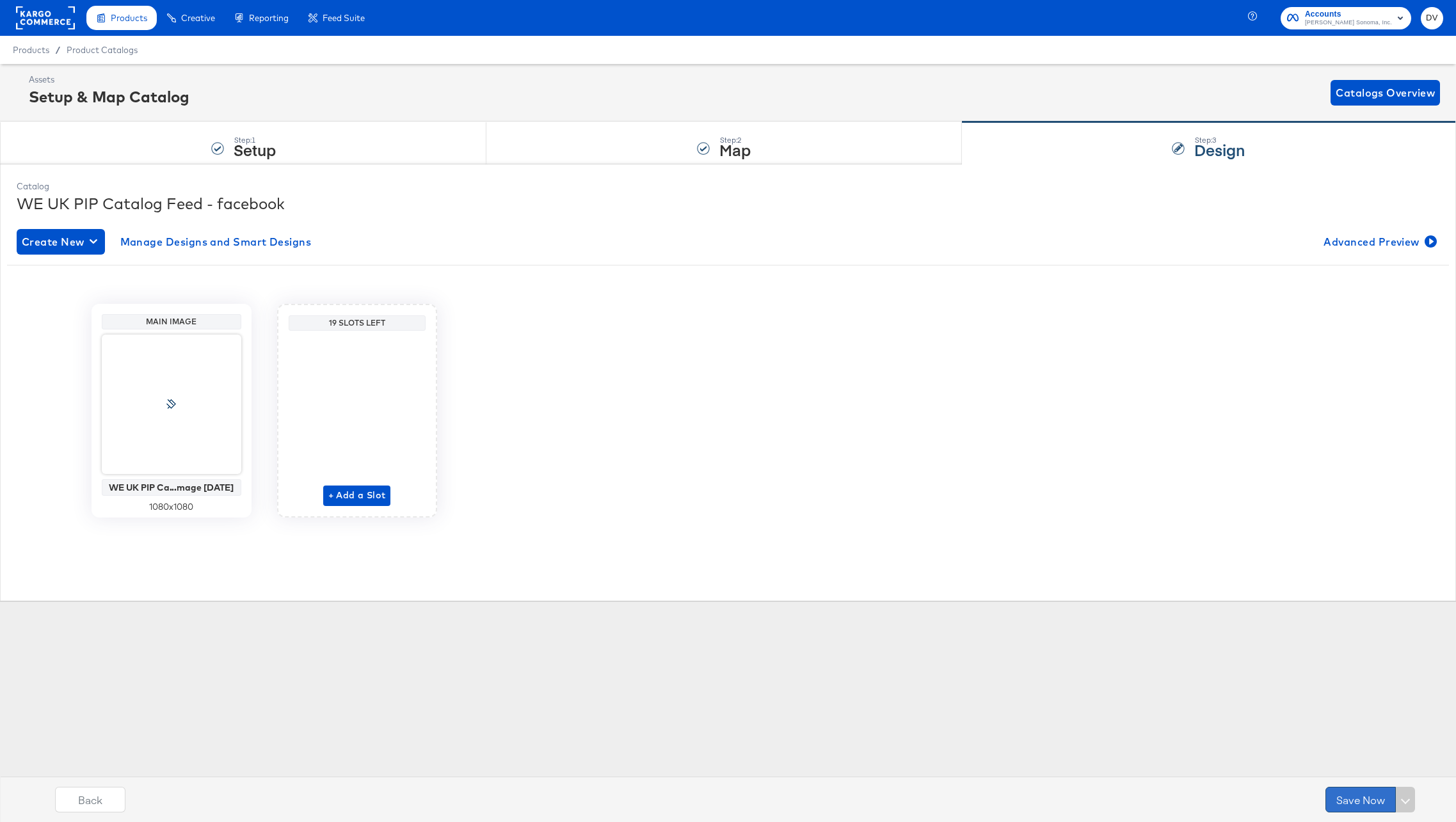
click at [1362, 806] on button "Save Now" at bounding box center [1361, 800] width 71 height 26
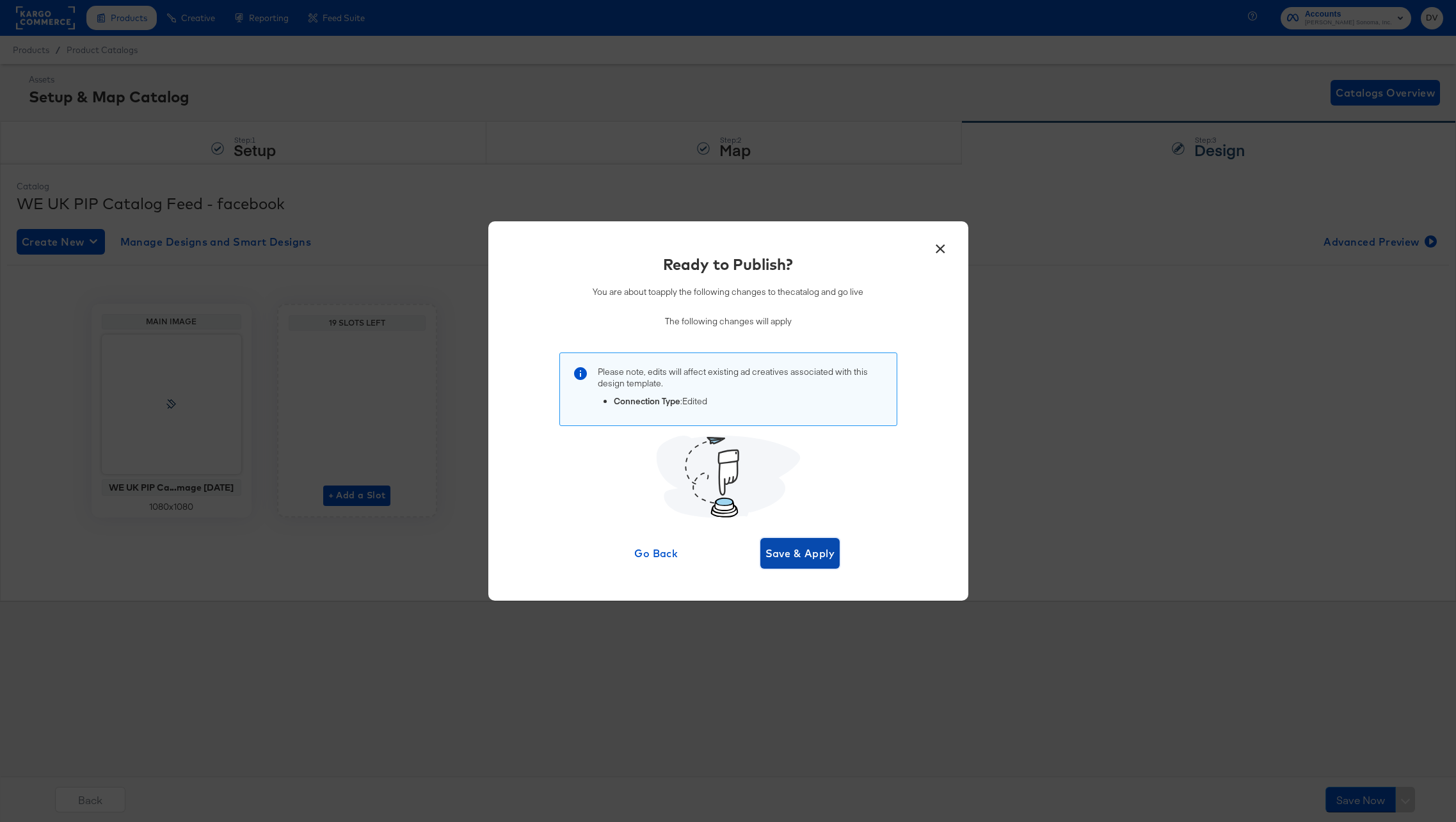
click at [794, 555] on span "Save & Apply" at bounding box center [800, 553] width 70 height 18
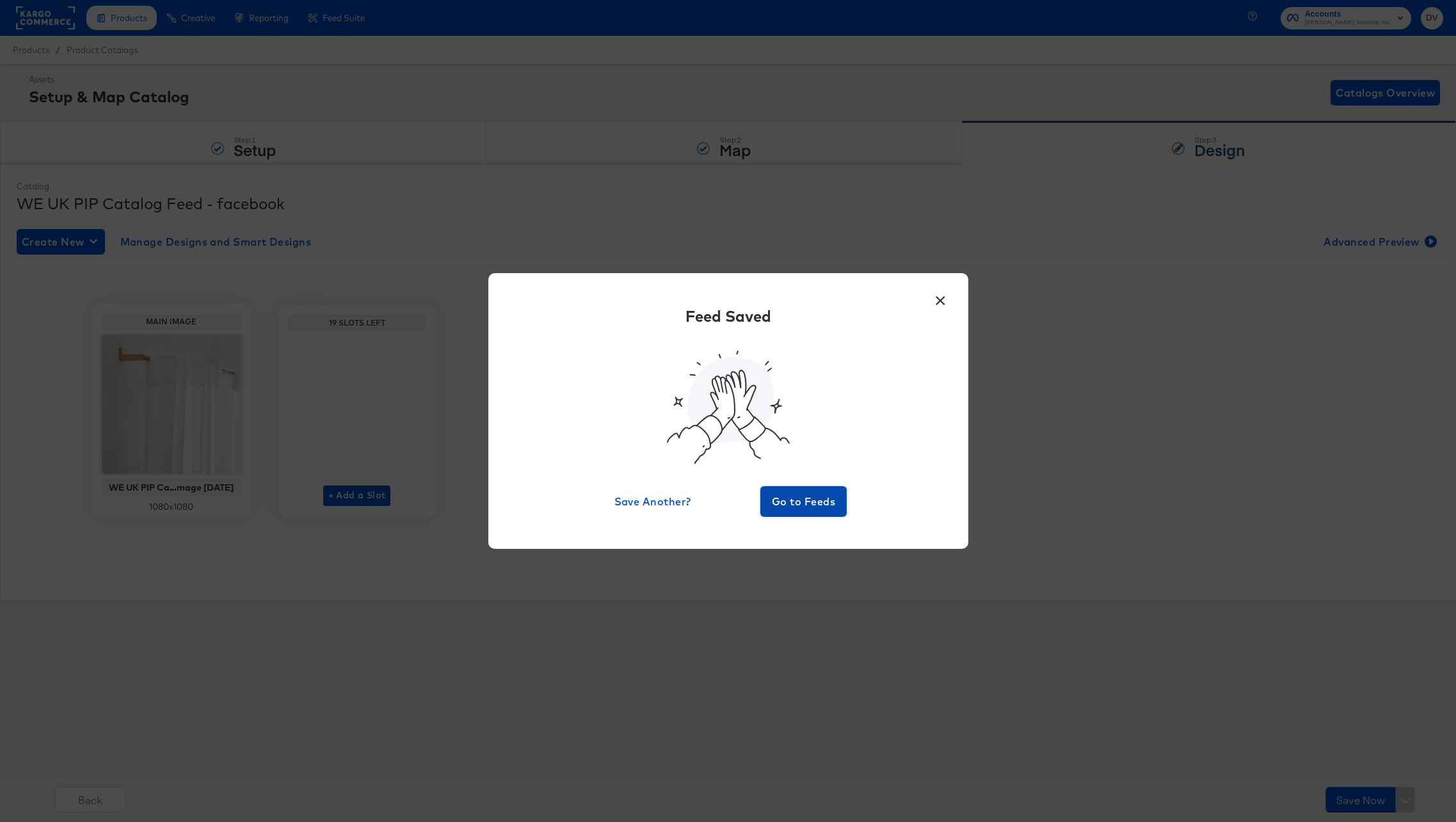
click at [794, 508] on span "Go to Feeds" at bounding box center [804, 502] width 77 height 18
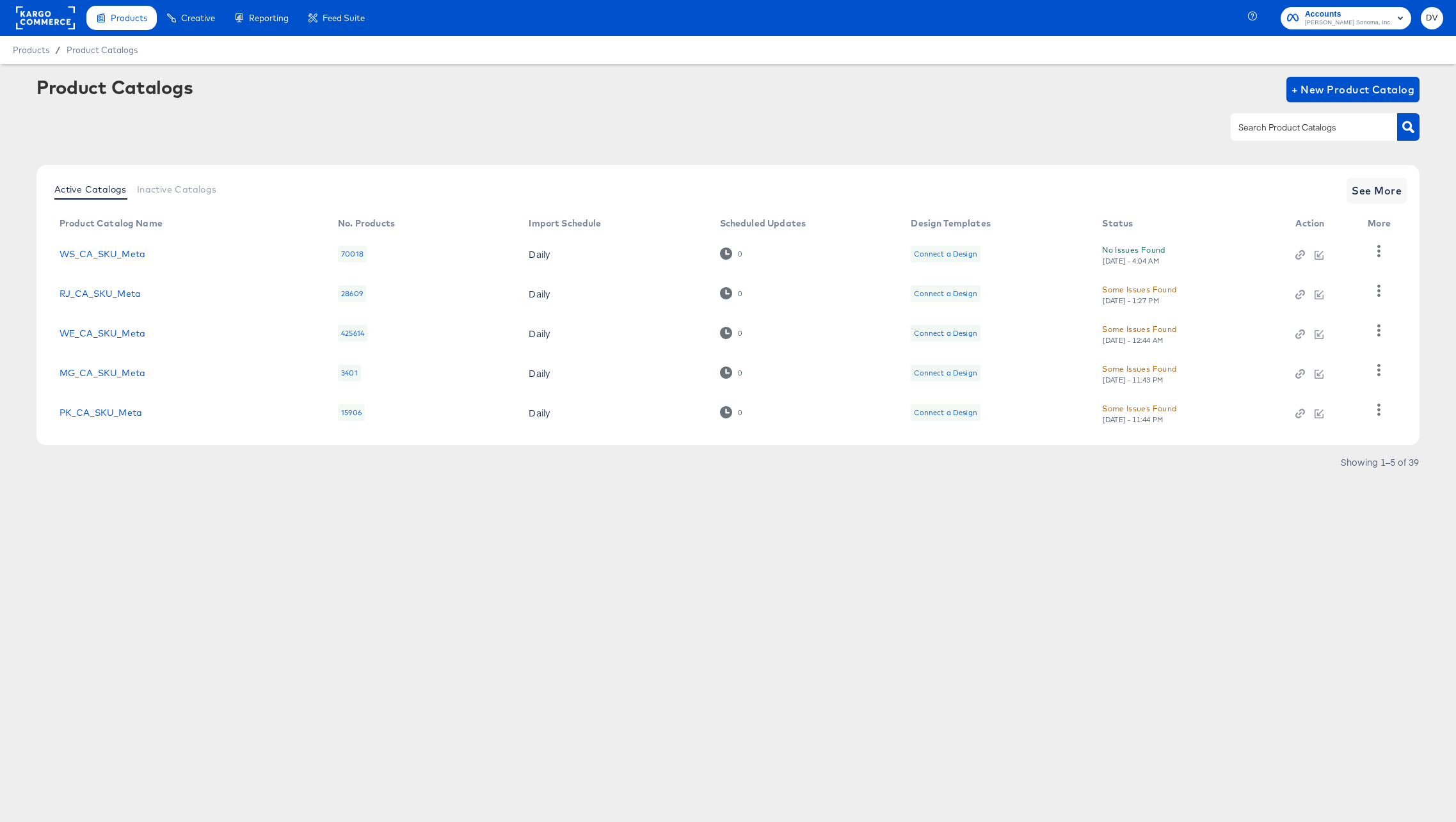
click at [1261, 130] on input "text" at bounding box center [1303, 127] width 136 height 15
type input "UK"
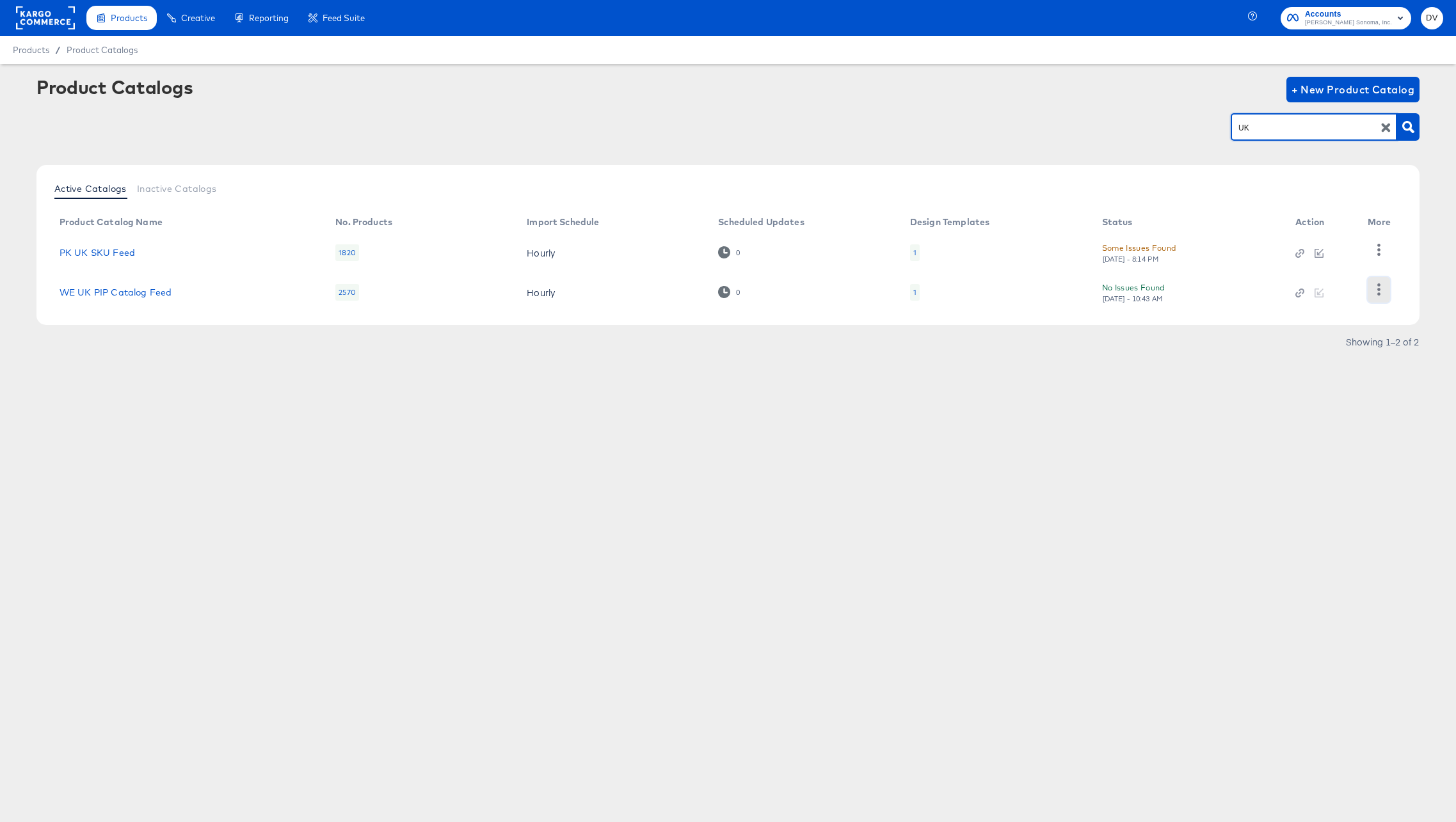
click at [1378, 285] on icon "button" at bounding box center [1378, 289] width 3 height 12
click at [1283, 245] on div "HUD Checks (Internal)" at bounding box center [1327, 249] width 128 height 21
click at [1042, 405] on div "Products Creative Reporting Feed Suite Accounts Williams Sonoma, Inc. DV Produc…" at bounding box center [728, 411] width 1456 height 822
click at [1361, 289] on td at bounding box center [1381, 292] width 48 height 39
click at [1373, 290] on icon "button" at bounding box center [1379, 289] width 12 height 12
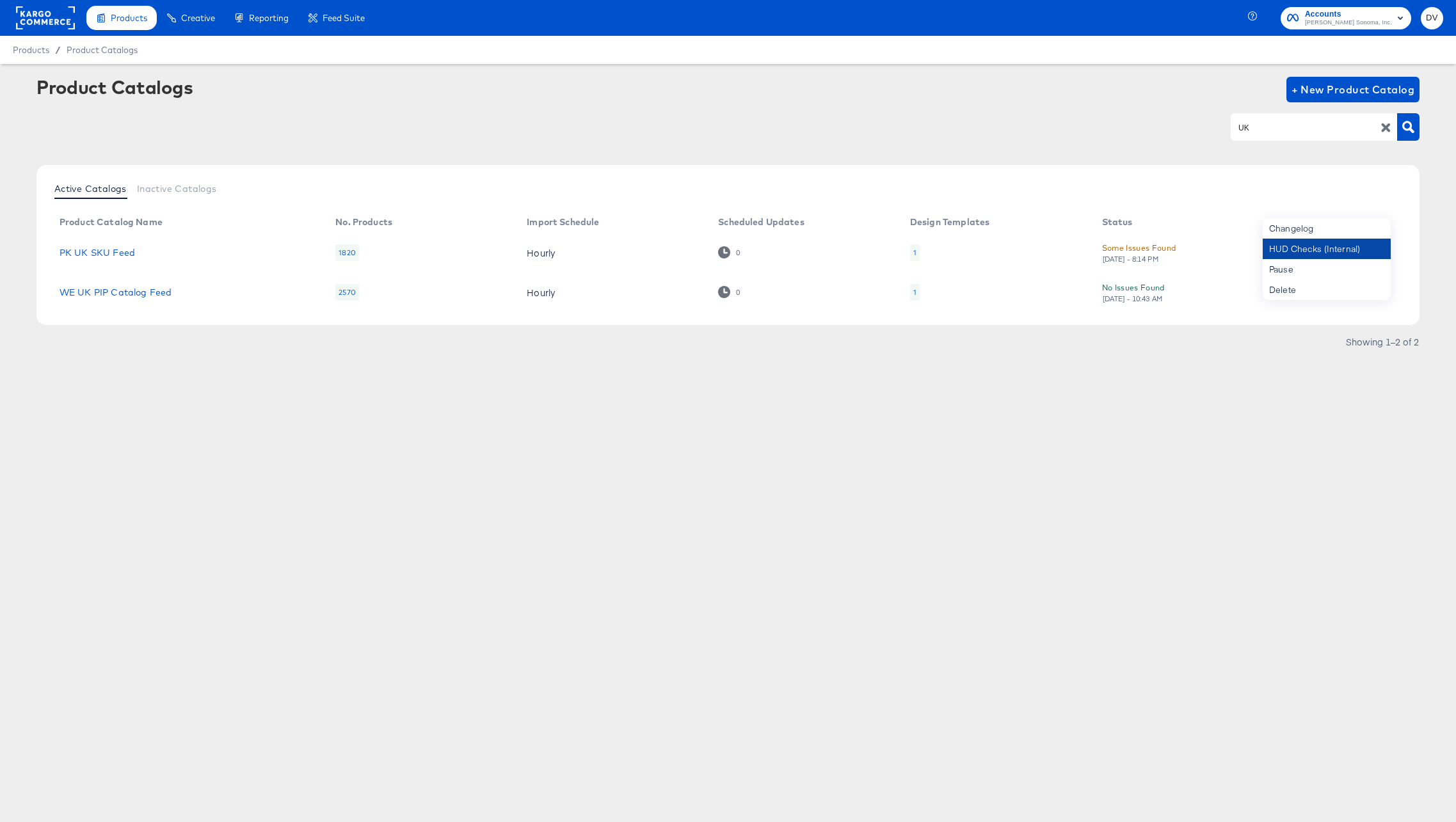
click at [1296, 250] on div "HUD Checks (Internal)" at bounding box center [1327, 249] width 128 height 21
click at [133, 285] on td "WE UK PIP Catalog Feed" at bounding box center [187, 292] width 276 height 39
click at [140, 294] on link "WE UK PIP Catalog Feed" at bounding box center [115, 292] width 112 height 10
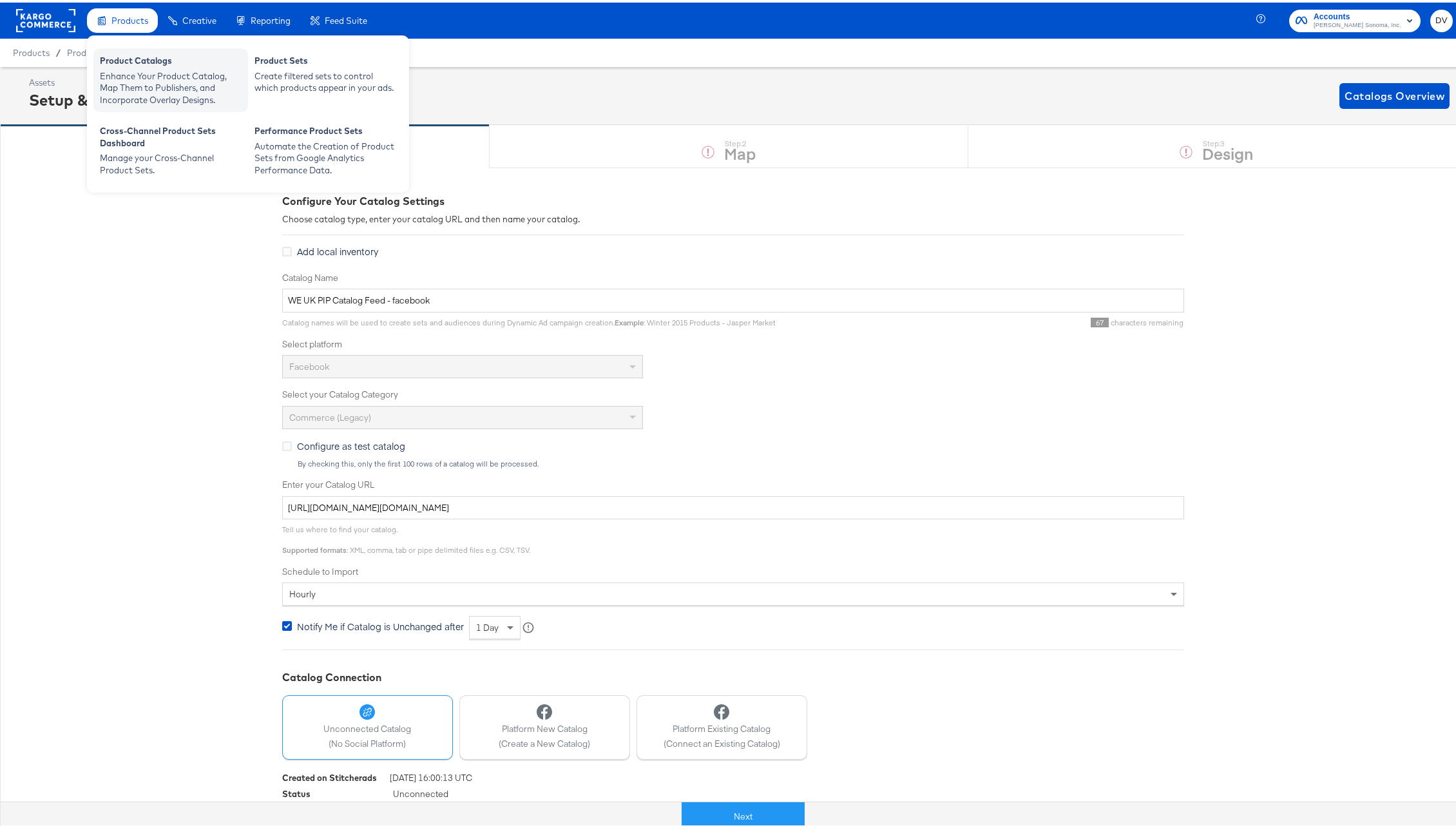
click at [147, 64] on div "Product Catalogs" at bounding box center [170, 60] width 142 height 16
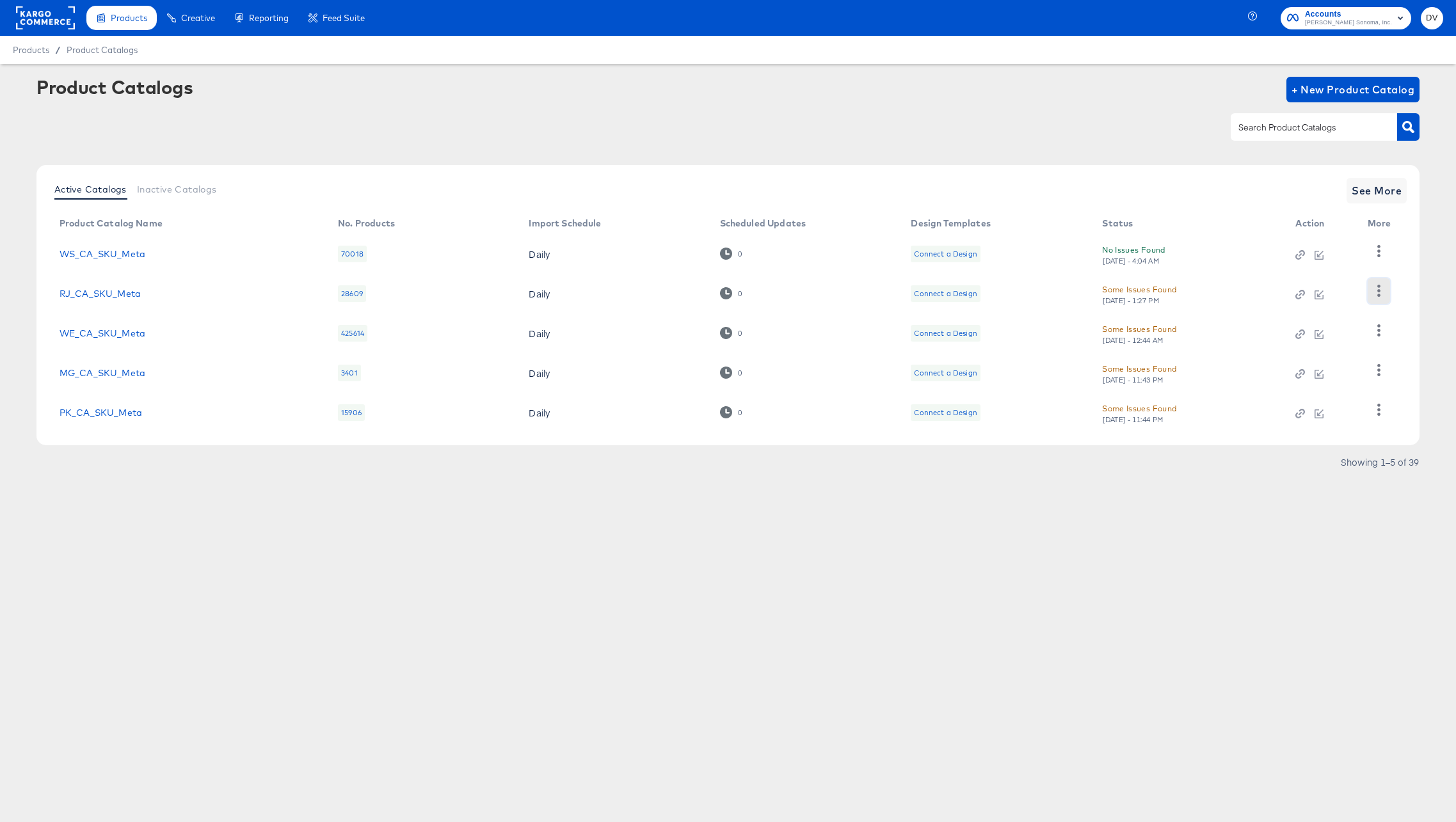
click at [1373, 291] on icon "button" at bounding box center [1379, 290] width 12 height 12
click at [1325, 316] on div "Business Manager" at bounding box center [1327, 312] width 128 height 21
